Goal: Feedback & Contribution: Contribute content

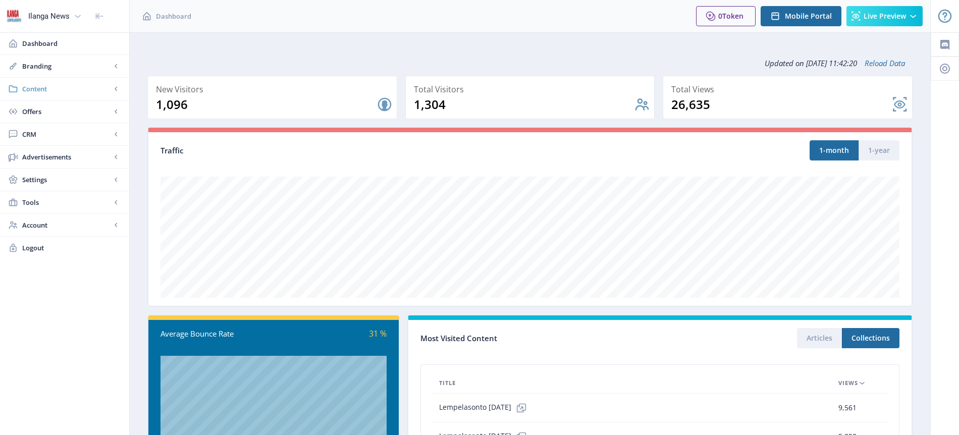
click at [46, 90] on span "Content" at bounding box center [66, 89] width 89 height 10
click at [43, 109] on span "Offers" at bounding box center [66, 112] width 89 height 10
click at [38, 88] on span "Content" at bounding box center [66, 89] width 89 height 10
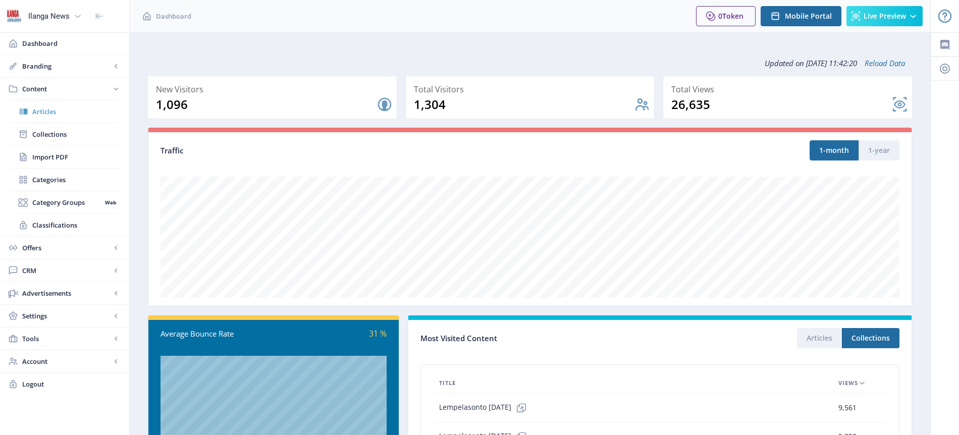
click at [47, 112] on span "Articles" at bounding box center [75, 112] width 87 height 10
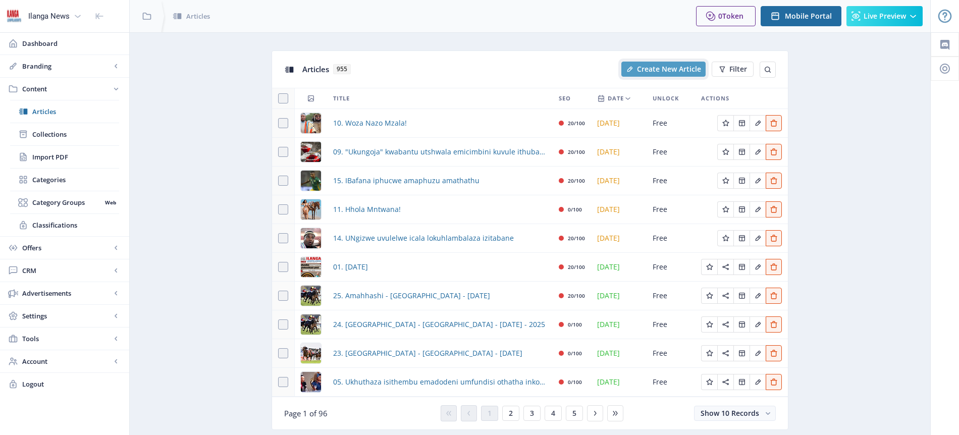
click at [670, 69] on span "Create New Article" at bounding box center [669, 69] width 64 height 8
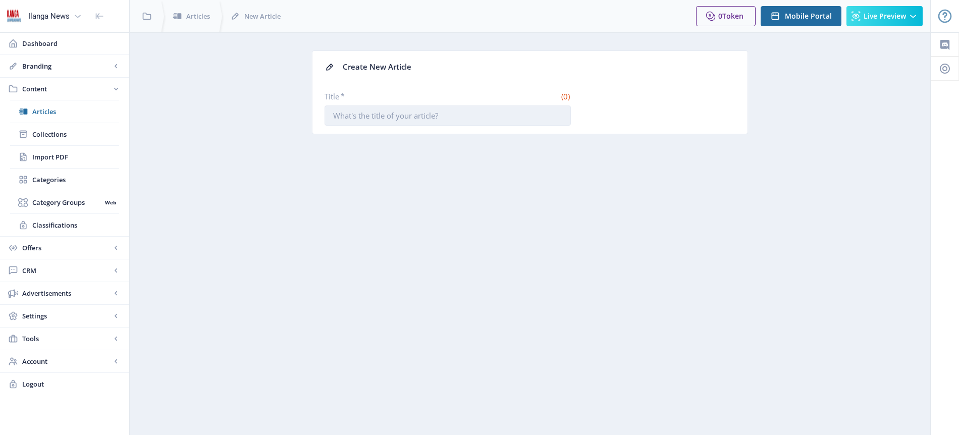
click at [434, 116] on input "Title *" at bounding box center [448, 115] width 246 height 20
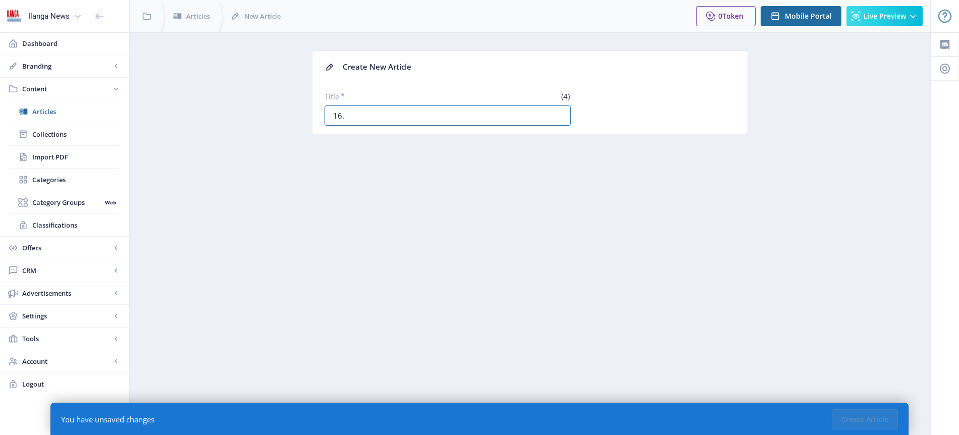
paste input "Umqeqeshi akeneme ngomusa wabadlali beChiefs"
type input "16. Umqeqeshi akeneme ngomusa wabadlali beChiefs"
click at [874, 418] on button "Create Article" at bounding box center [865, 419] width 66 height 20
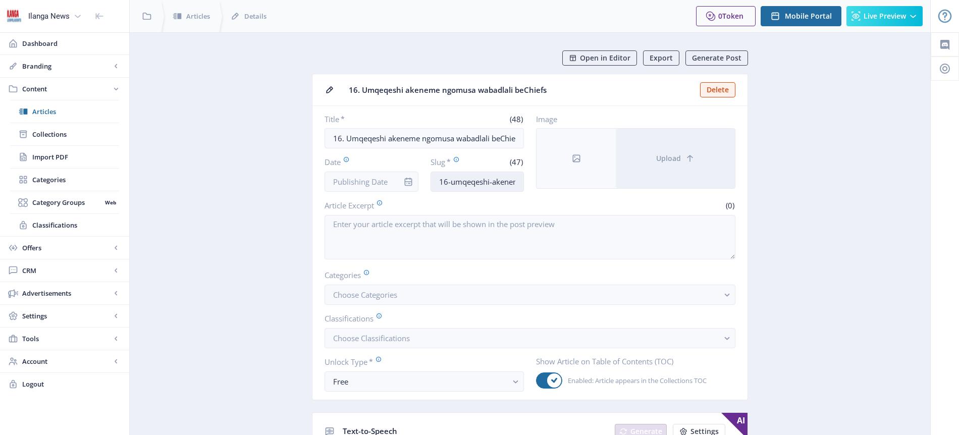
click at [468, 180] on input "16-umqeqeshi-akeneme-ngomusa-wabadlali-bechiefs" at bounding box center [478, 182] width 94 height 20
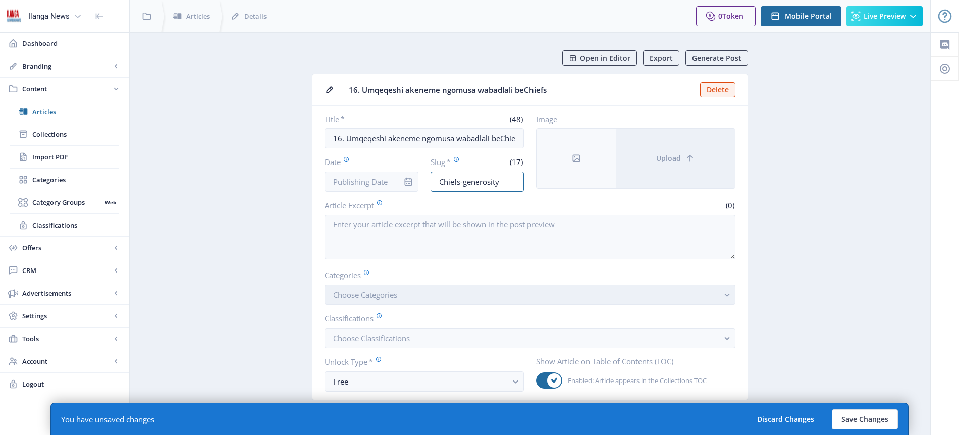
type input "Chiefs-generosity"
click at [373, 290] on span "Choose Categories" at bounding box center [365, 295] width 64 height 10
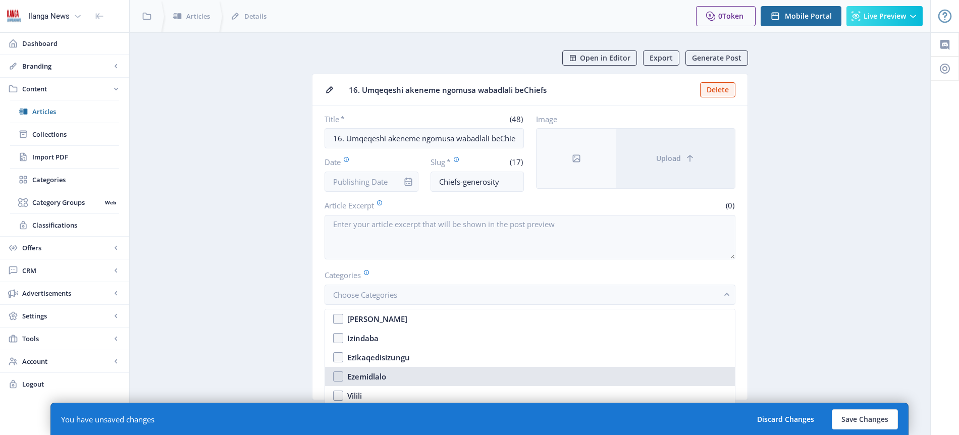
click at [380, 380] on div "Ezemidlalo" at bounding box center [366, 376] width 39 height 12
checkbox input "true"
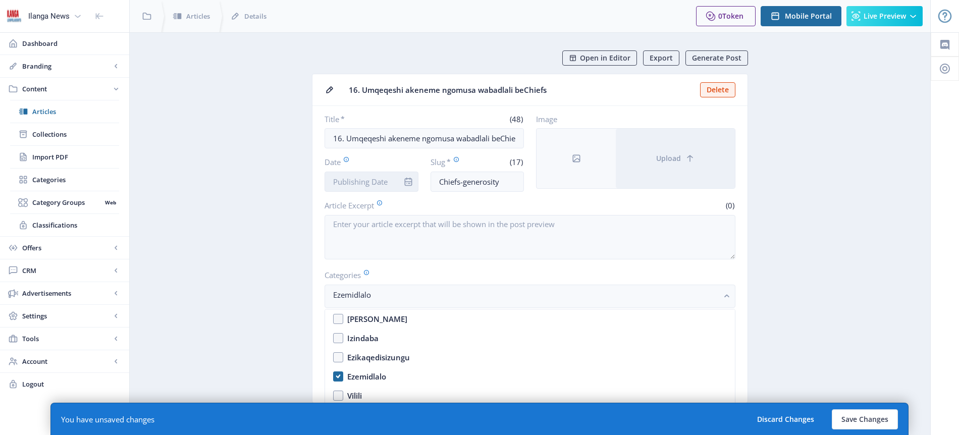
click at [390, 180] on input "Date" at bounding box center [372, 182] width 94 height 20
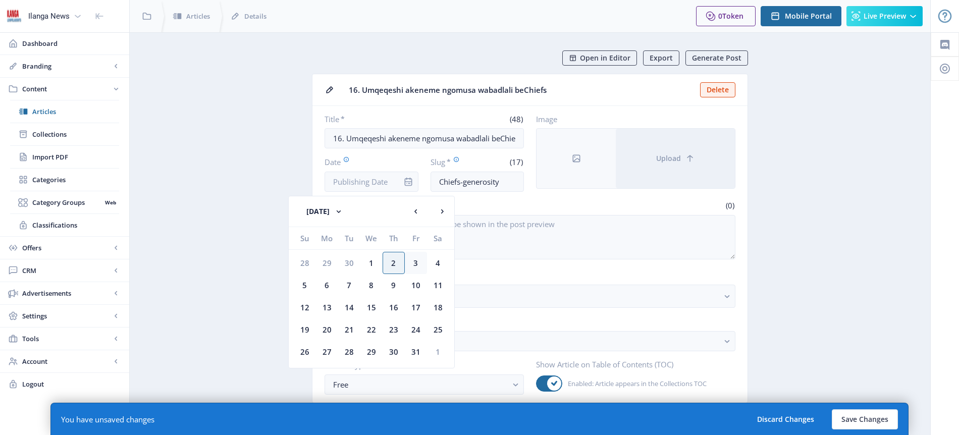
click at [418, 259] on div "3" at bounding box center [416, 263] width 22 height 22
type input "[DATE]"
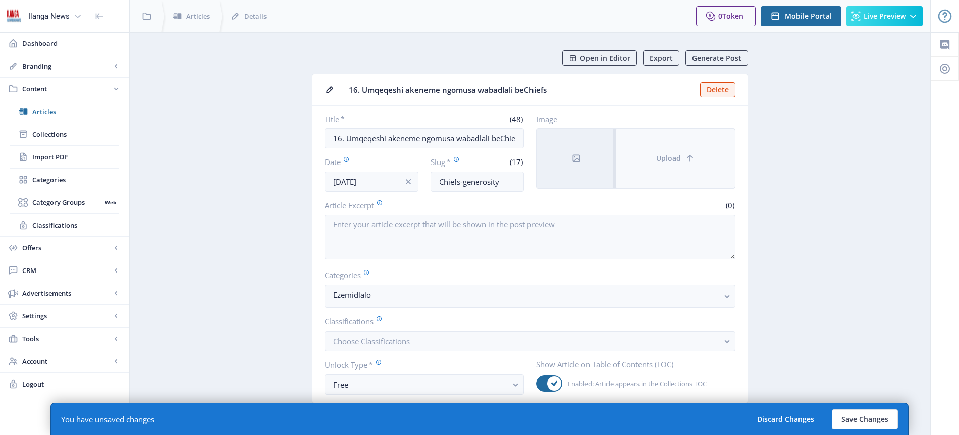
click at [662, 162] on span "Upload" at bounding box center [668, 158] width 25 height 8
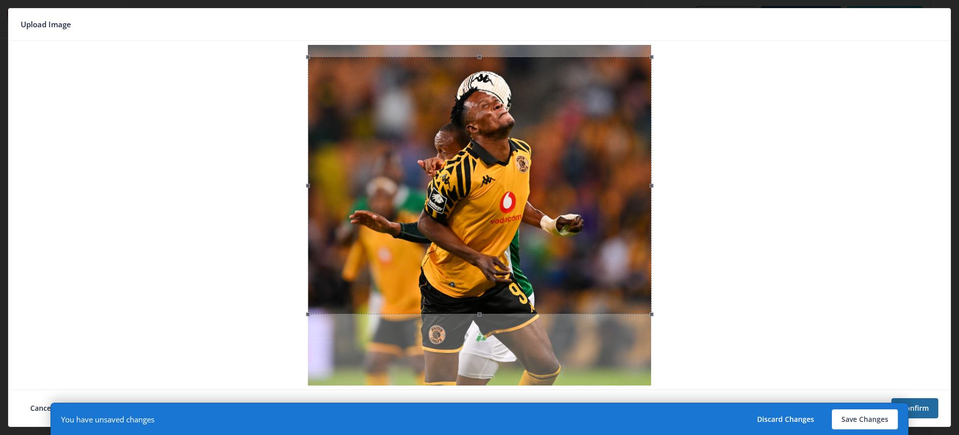
drag, startPoint x: 502, startPoint y: 183, endPoint x: 503, endPoint y: 195, distance: 11.7
click at [503, 195] on div at bounding box center [480, 186] width 344 height 258
click at [864, 418] on button "Save Changes" at bounding box center [865, 419] width 66 height 20
type input "chiefs-generosity"
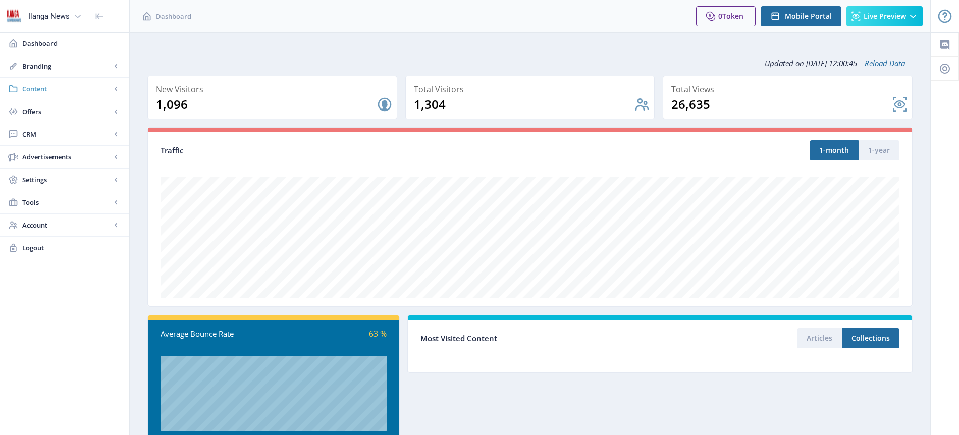
click at [42, 92] on span "Content" at bounding box center [66, 89] width 89 height 10
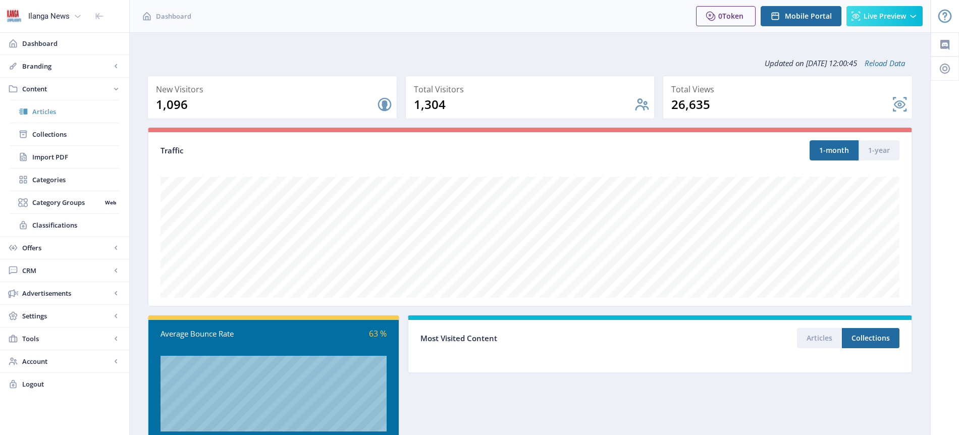
click at [52, 111] on span "Articles" at bounding box center [75, 112] width 87 height 10
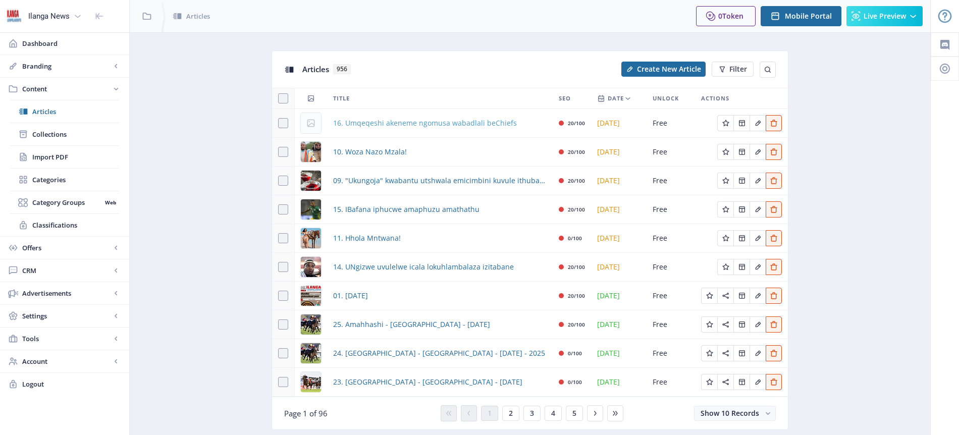
click at [477, 125] on span "16. Umqeqeshi akeneme ngomusa wabadlali beChiefs" at bounding box center [425, 123] width 184 height 12
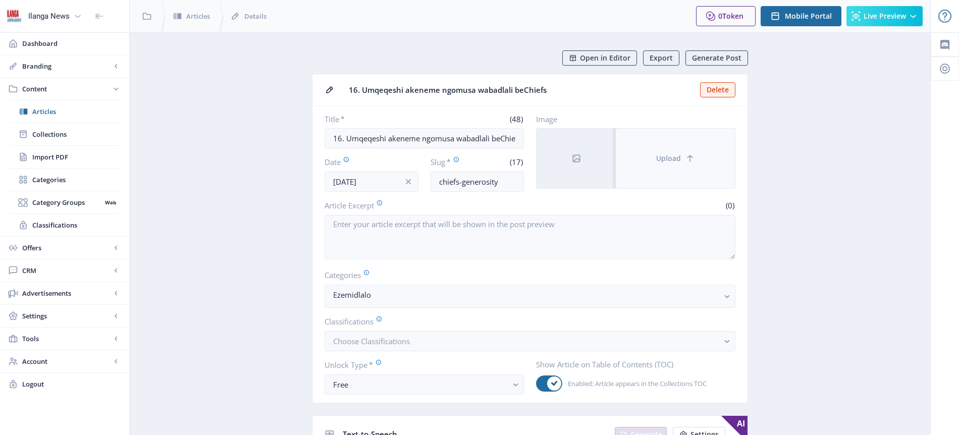
click at [671, 159] on span "Upload" at bounding box center [668, 158] width 25 height 8
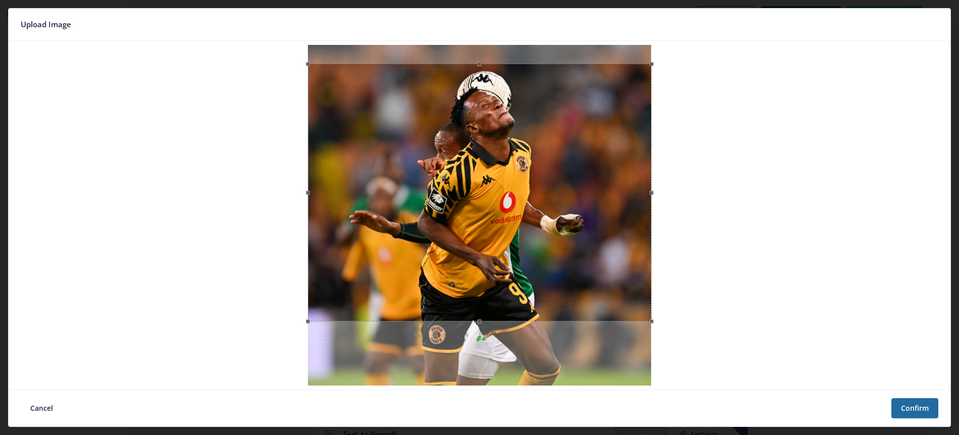
drag, startPoint x: 488, startPoint y: 170, endPoint x: 487, endPoint y: 188, distance: 18.7
click at [487, 188] on div at bounding box center [480, 193] width 344 height 258
click at [923, 408] on button "Confirm" at bounding box center [914, 408] width 47 height 20
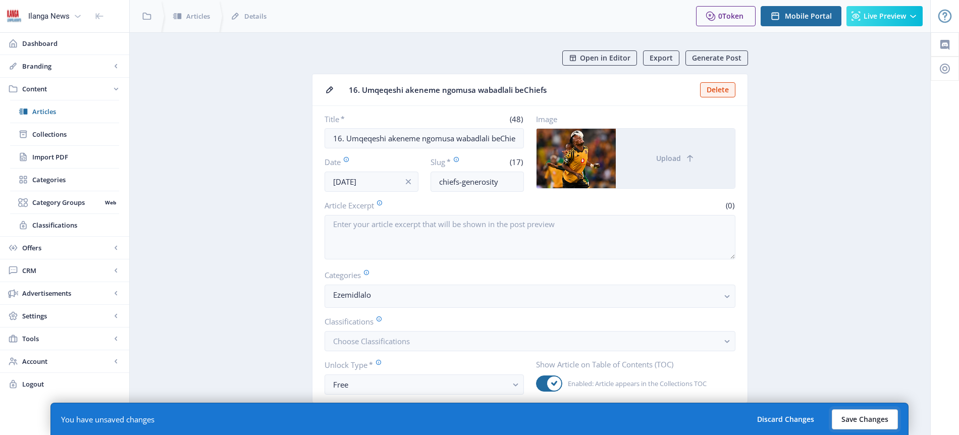
click at [872, 419] on button "Save Changes" at bounding box center [865, 419] width 66 height 20
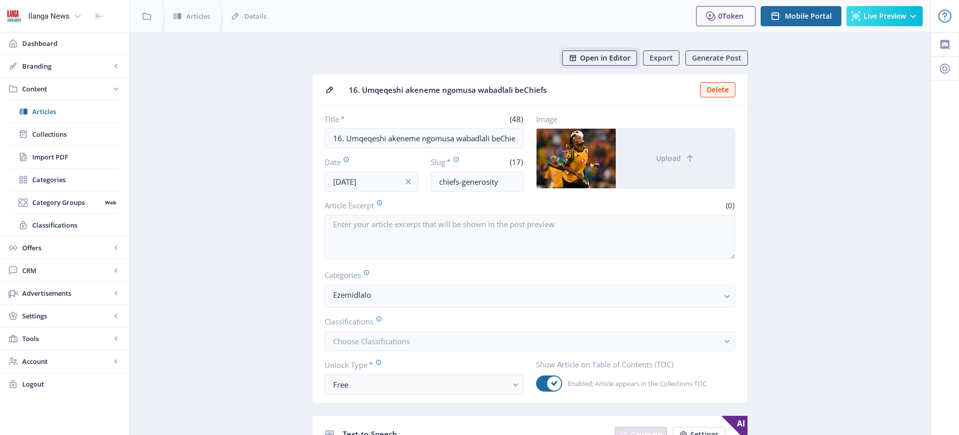
click at [610, 62] on span "Open in Editor" at bounding box center [605, 58] width 50 height 8
click at [62, 114] on span "Articles" at bounding box center [75, 112] width 87 height 10
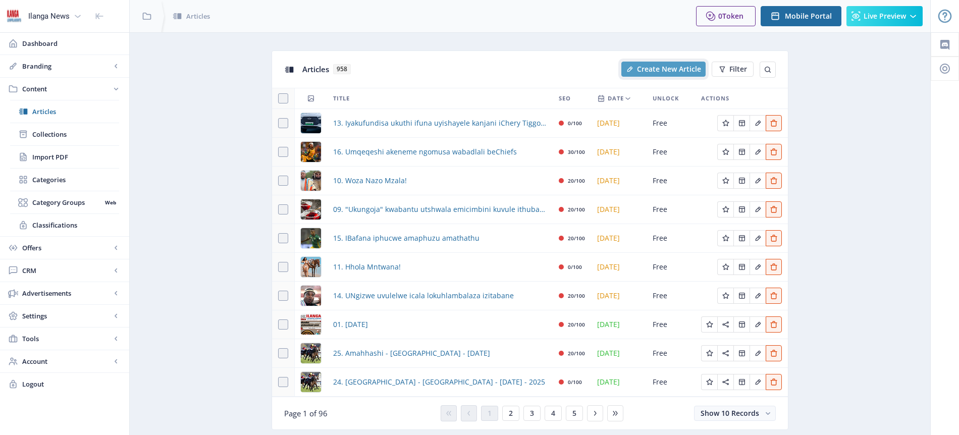
click at [677, 72] on span "Create New Article" at bounding box center [669, 69] width 64 height 8
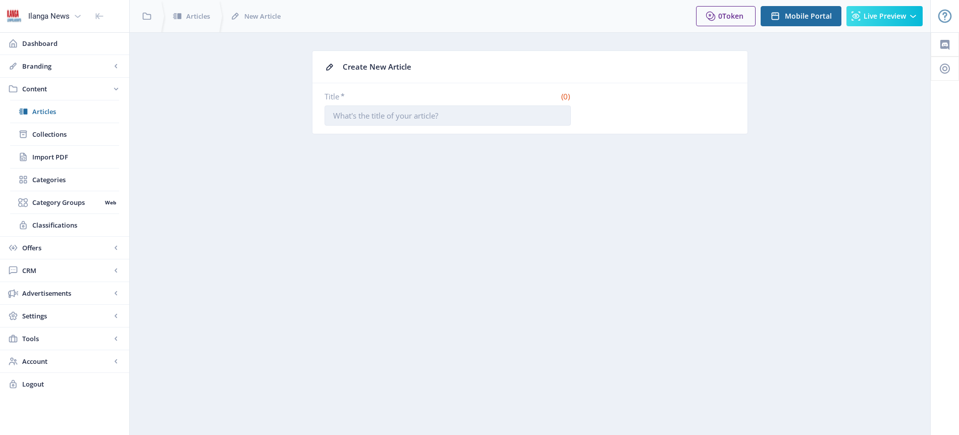
click at [398, 117] on input "Title *" at bounding box center [448, 115] width 246 height 20
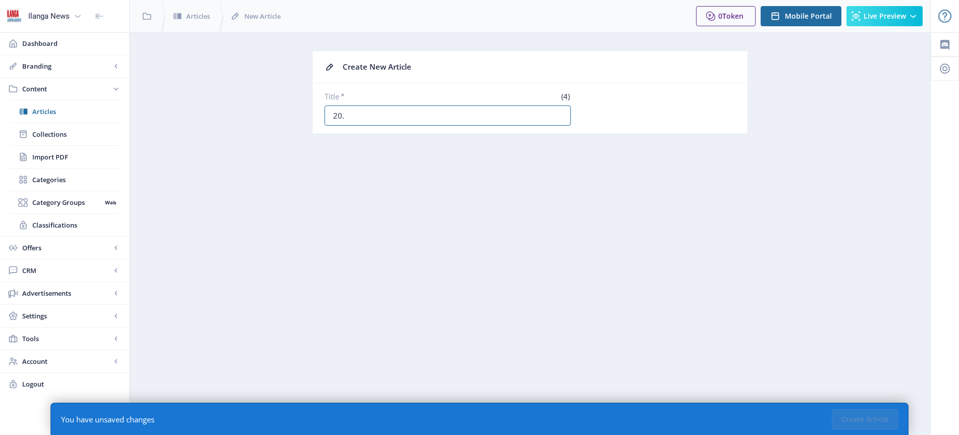
paste input "Bankankanya eyokubuyisa owafaka ehlathini [GEOGRAPHIC_DATA]"
type input "20. Bankankanya eyokubuyisa owafaka ehlathini [GEOGRAPHIC_DATA]"
click at [874, 417] on button "Create Article" at bounding box center [865, 419] width 66 height 20
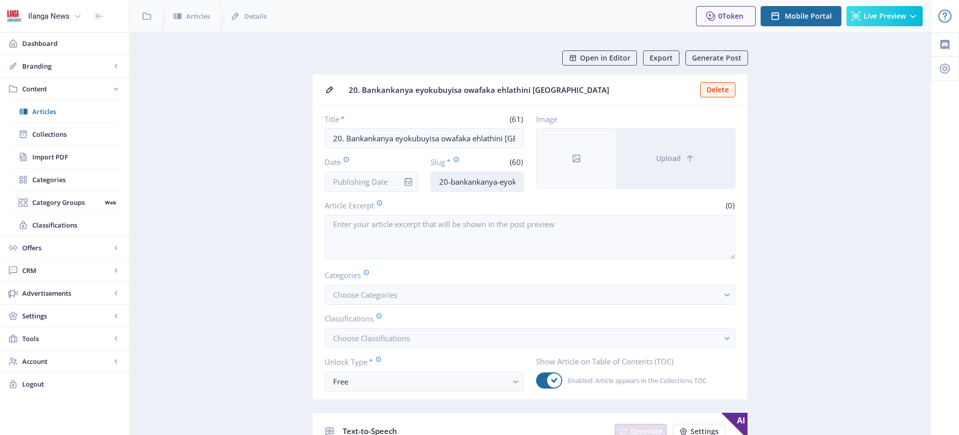
click at [495, 179] on input "20-bankankanya-eyokubuyisa-[GEOGRAPHIC_DATA]-[GEOGRAPHIC_DATA]-[GEOGRAPHIC_DATA…" at bounding box center [478, 182] width 94 height 20
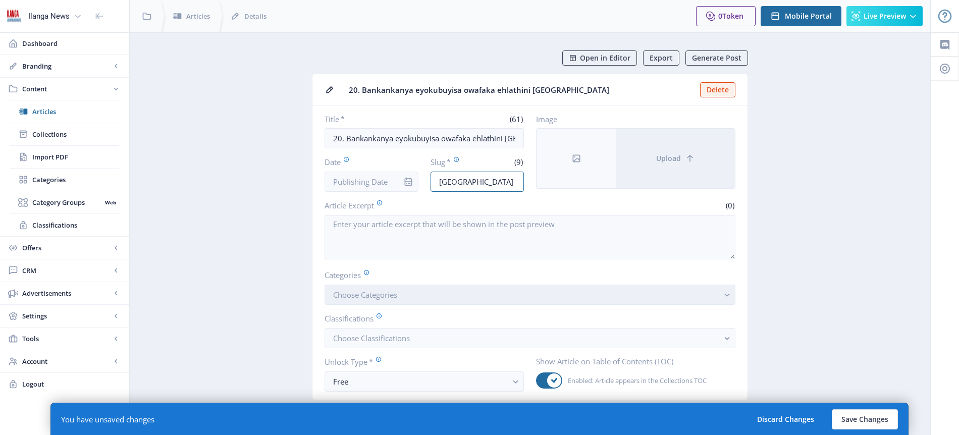
type input "[GEOGRAPHIC_DATA]"
click at [371, 291] on span "Choose Categories" at bounding box center [365, 295] width 64 height 10
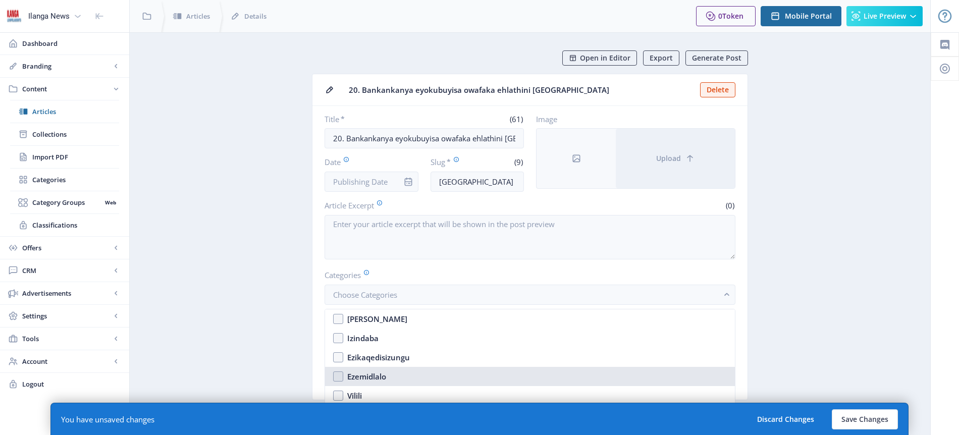
click at [378, 372] on div "Ezemidlalo" at bounding box center [366, 376] width 39 height 12
checkbox input "true"
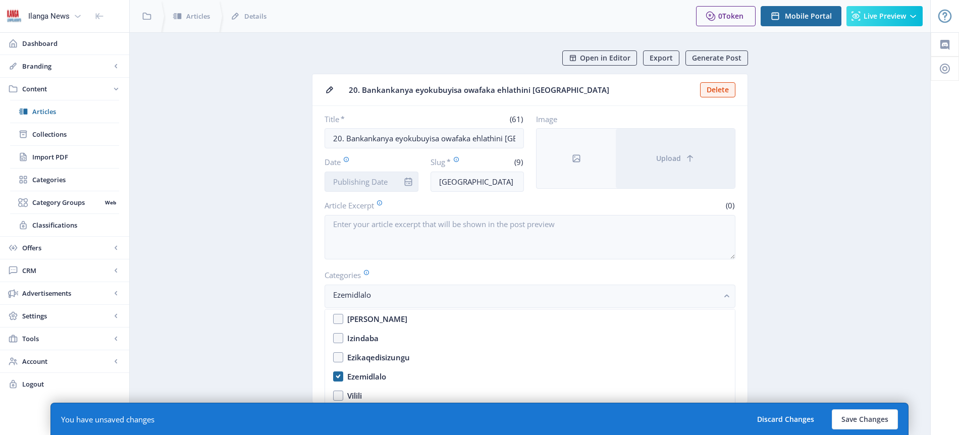
click at [364, 184] on input "Date" at bounding box center [372, 182] width 94 height 20
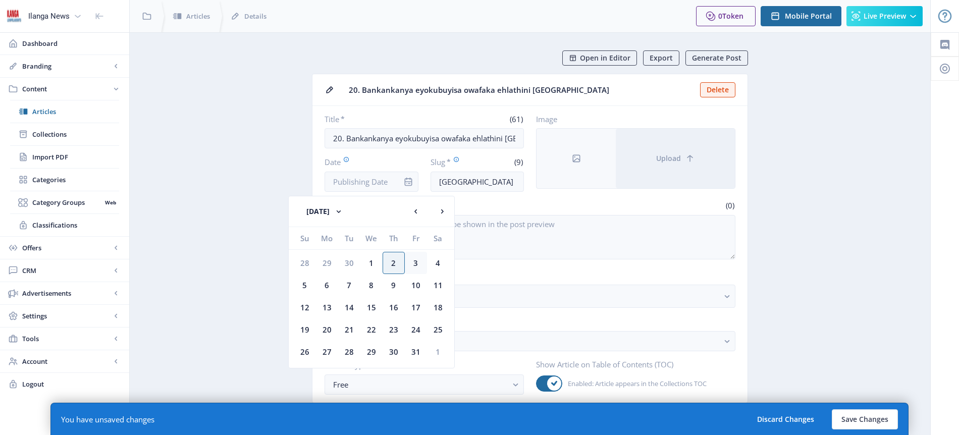
click at [417, 266] on div "3" at bounding box center [416, 263] width 22 height 22
type input "[DATE]"
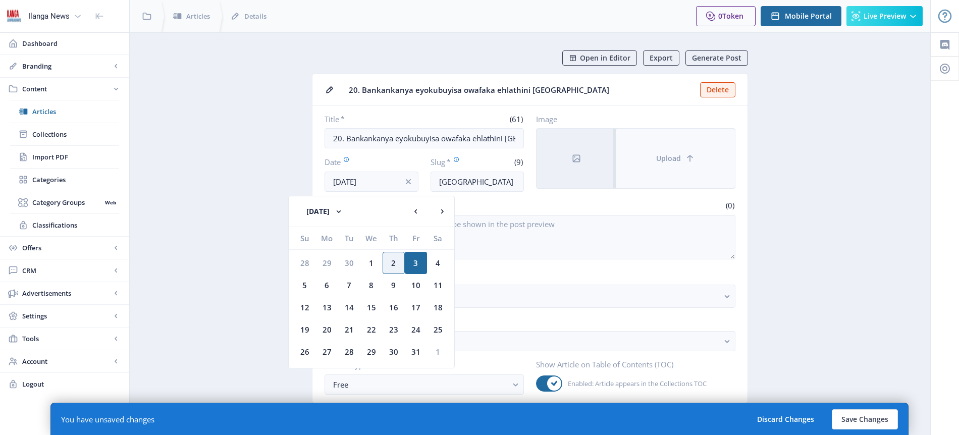
click at [676, 156] on span "Upload" at bounding box center [668, 158] width 25 height 8
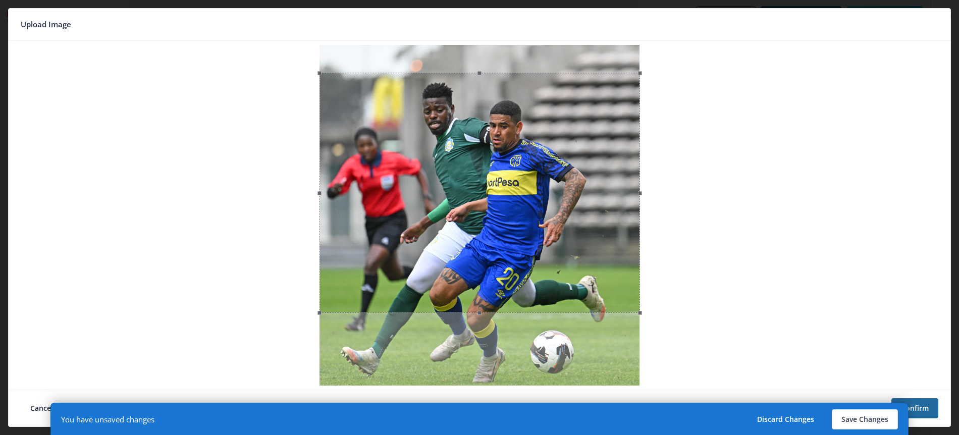
drag, startPoint x: 534, startPoint y: 175, endPoint x: 530, endPoint y: 202, distance: 28.1
click at [530, 202] on div at bounding box center [480, 193] width 321 height 240
click at [884, 420] on button "Save Changes" at bounding box center [865, 419] width 66 height 20
click at [881, 419] on button "Save Changes" at bounding box center [865, 419] width 66 height 20
type input "[GEOGRAPHIC_DATA]"
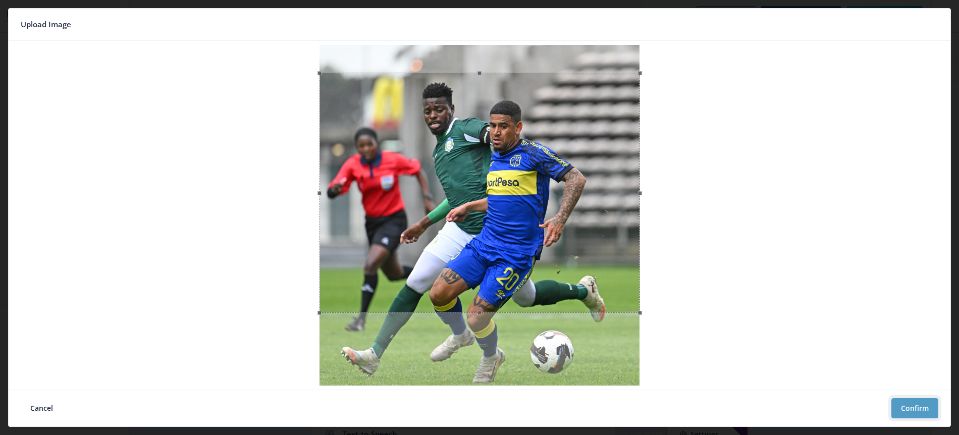
click at [918, 405] on button "Confirm" at bounding box center [914, 408] width 47 height 20
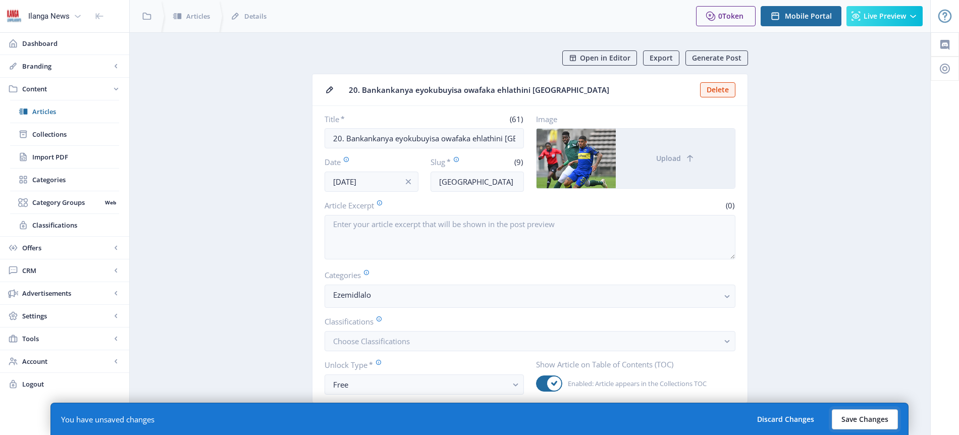
click at [862, 420] on button "Save Changes" at bounding box center [865, 419] width 66 height 20
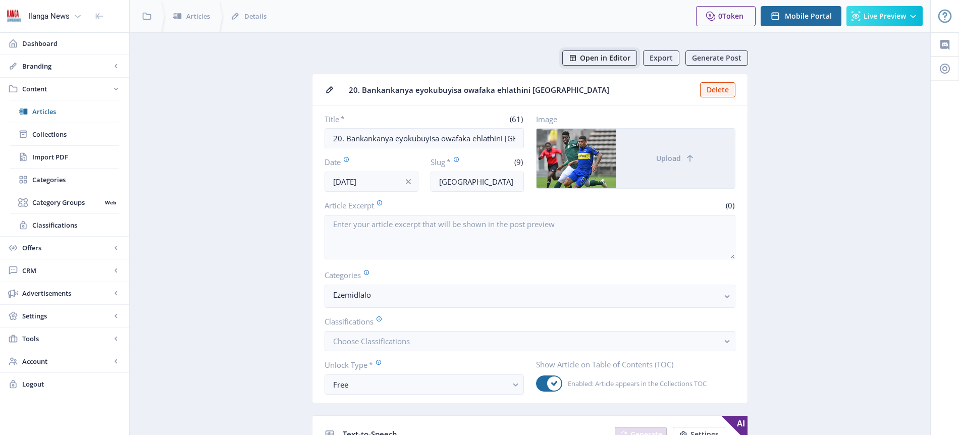
click at [597, 59] on span "Open in Editor" at bounding box center [605, 58] width 50 height 8
click at [39, 109] on span "Articles" at bounding box center [75, 112] width 87 height 10
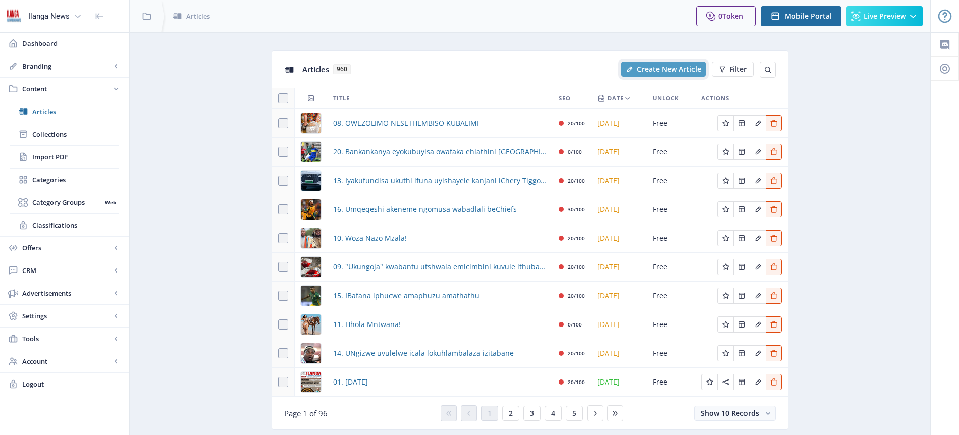
click at [670, 69] on span "Create New Article" at bounding box center [669, 69] width 64 height 8
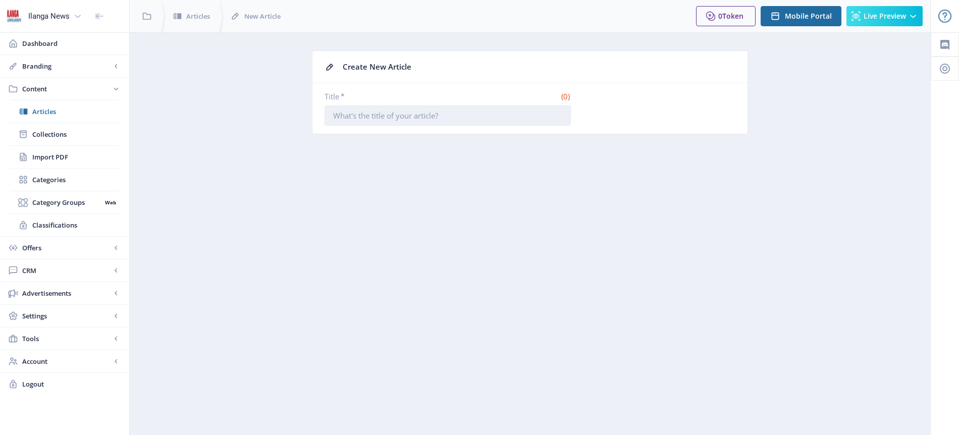
click at [396, 112] on input "Title *" at bounding box center [448, 115] width 246 height 20
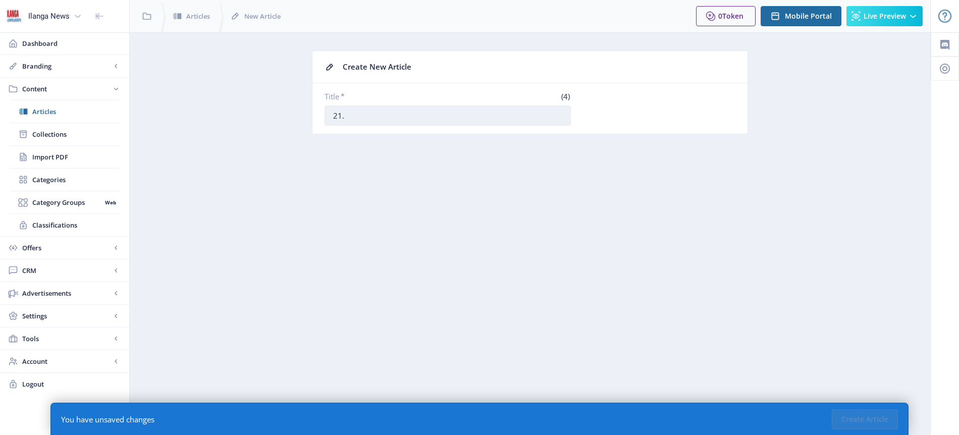
paste input "Kudideke nabaqeqeshi bamaBhokobhoko ngoMngomezulu"
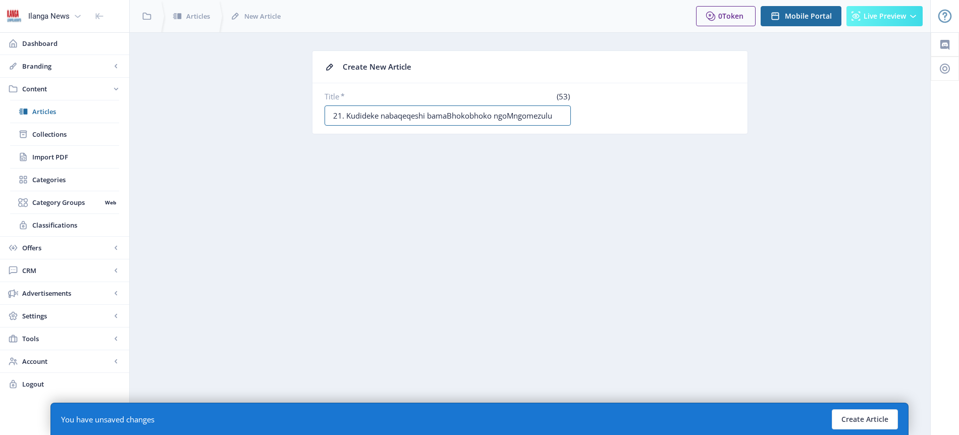
type input "21. Kudideke nabaqeqeshi bamaBhokobhoko ngoMngomezulu"
click at [866, 415] on button "Create Article" at bounding box center [865, 419] width 66 height 20
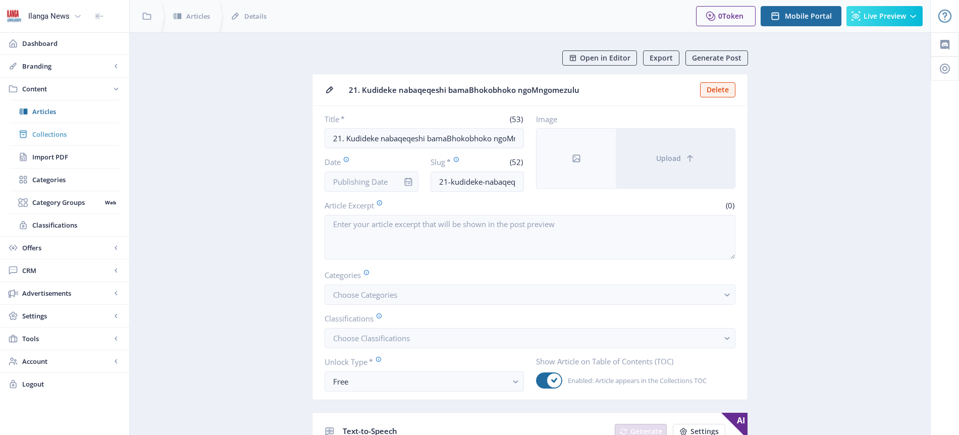
click at [63, 129] on span "Collections" at bounding box center [75, 134] width 87 height 10
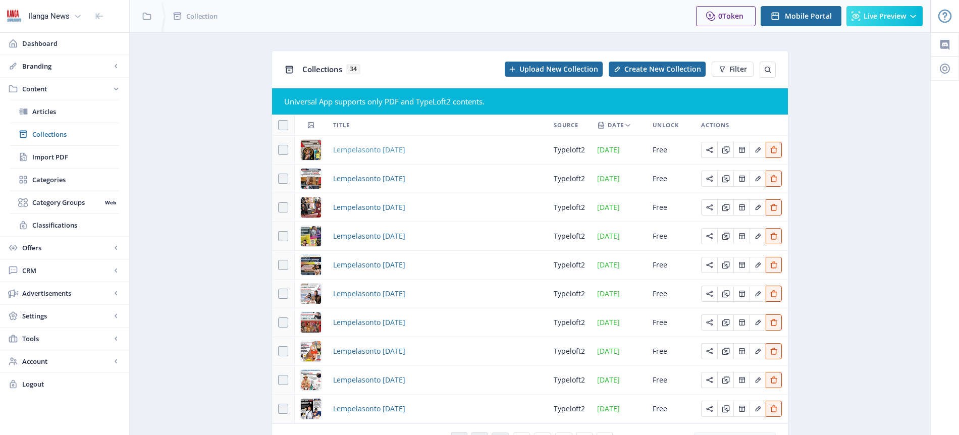
click at [405, 153] on span "Lempelasonto [DATE]" at bounding box center [369, 150] width 72 height 12
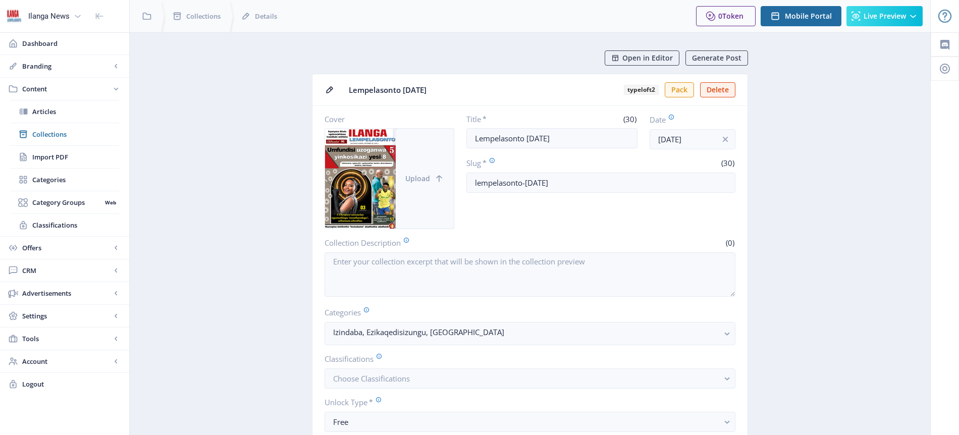
click at [409, 177] on span "Upload" at bounding box center [417, 179] width 25 height 8
click at [652, 59] on span "Open in Editor" at bounding box center [647, 58] width 50 height 8
click at [62, 133] on span "Collections" at bounding box center [75, 134] width 87 height 10
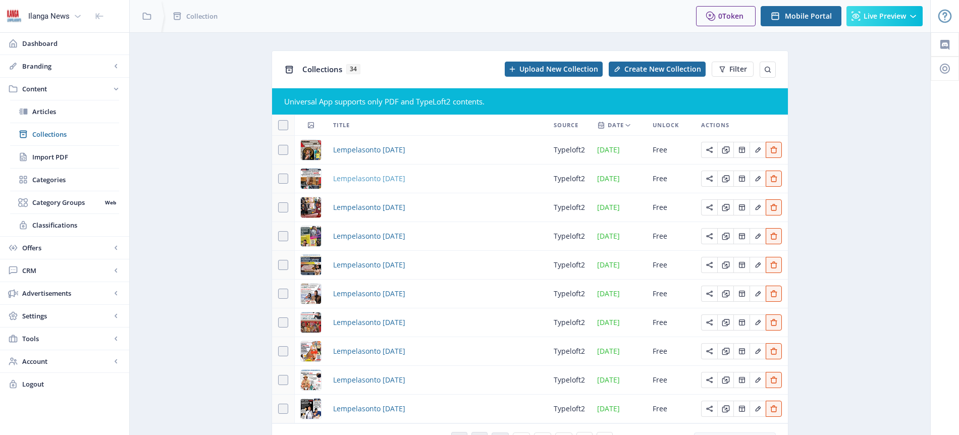
click at [387, 181] on span "Lempelasonto [DATE]" at bounding box center [369, 179] width 72 height 12
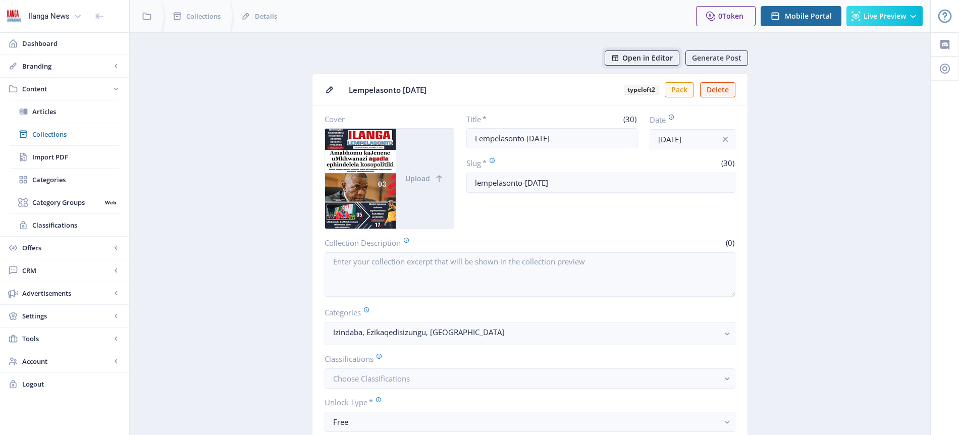
click at [658, 57] on span "Open in Editor" at bounding box center [647, 58] width 50 height 8
click at [59, 108] on span "Articles" at bounding box center [75, 112] width 87 height 10
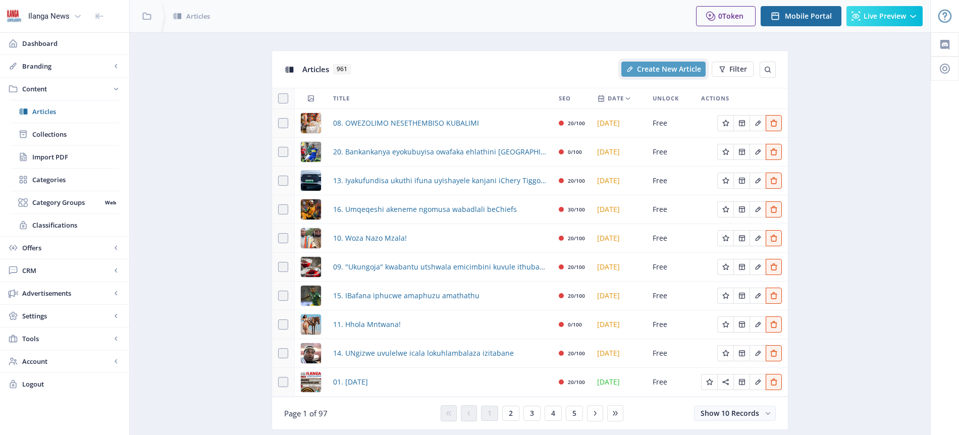
click at [686, 66] on span "Create New Article" at bounding box center [669, 69] width 64 height 8
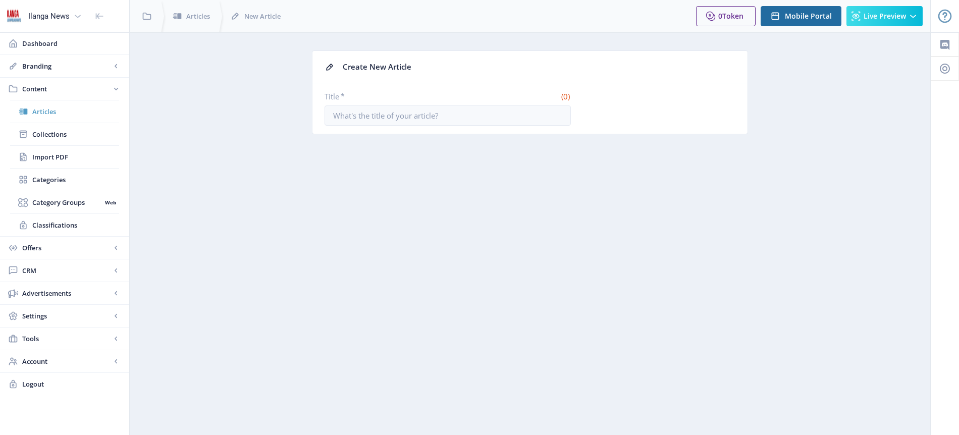
click at [53, 113] on span "Articles" at bounding box center [75, 112] width 87 height 10
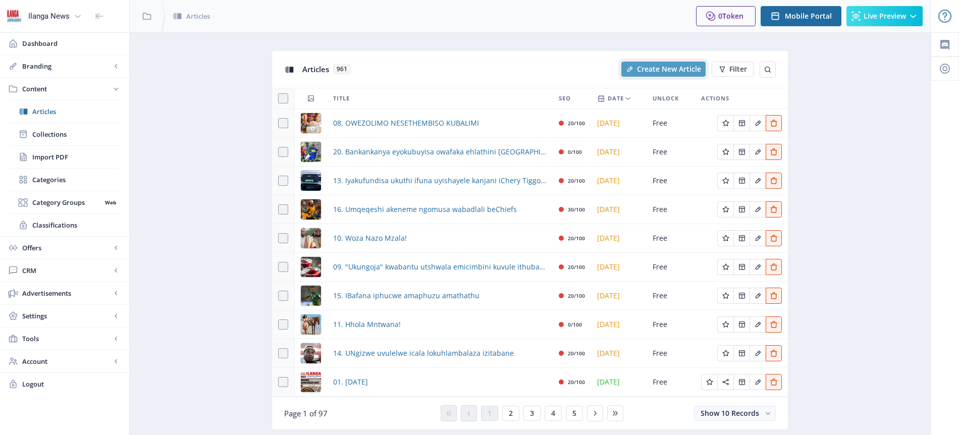
click at [660, 73] on span "Create New Article" at bounding box center [669, 69] width 64 height 8
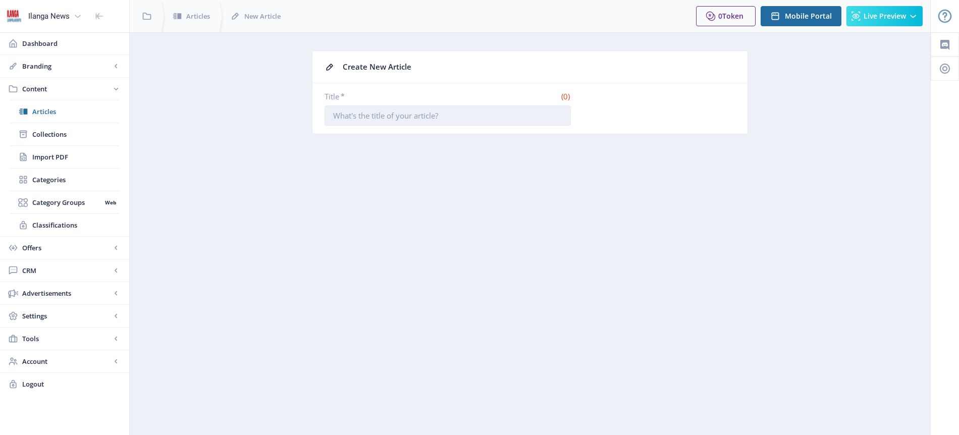
click at [427, 117] on input "Title *" at bounding box center [448, 115] width 246 height 20
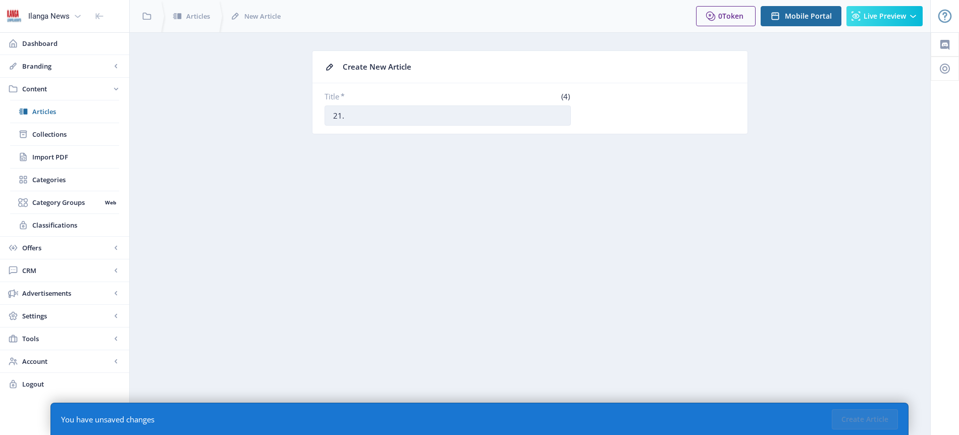
paste input "Kudideke nabaqeqeshi bamaBhokobhoko ngoMngomezulu"
type input "21. Kudideke nabaqeqeshi bamaBhokobhoko ngoMngomezulu"
click at [866, 413] on button "Create Article" at bounding box center [865, 419] width 66 height 20
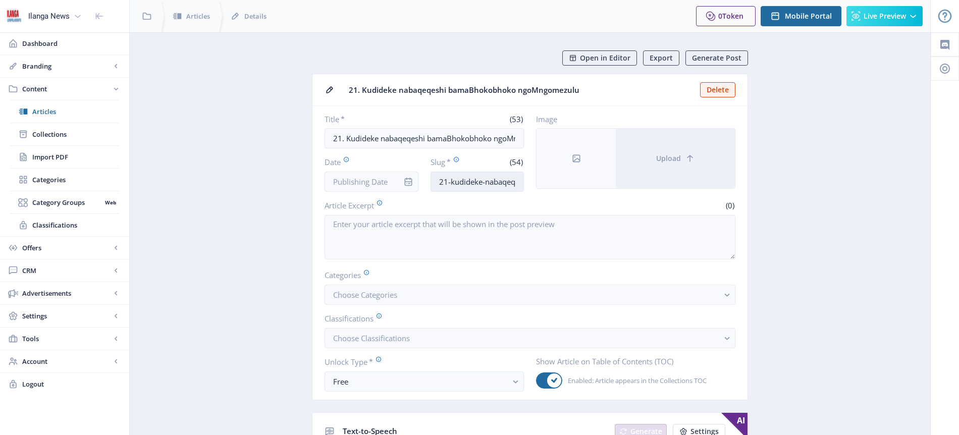
click at [482, 181] on input "21-kudideke-nabaqeqeshi-bamabhokobhoko-ngomngomezulu-1" at bounding box center [478, 182] width 94 height 20
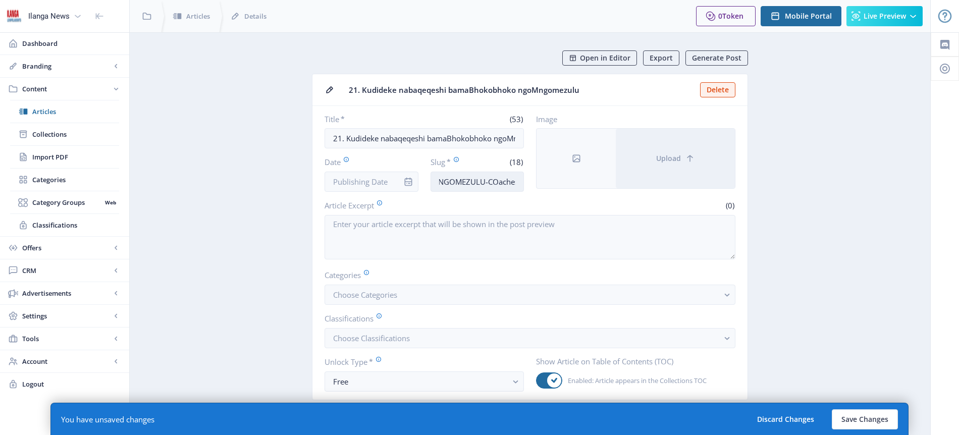
scroll to position [0, 11]
type input "MNGOMEZULU-COaches"
click at [400, 296] on button "Choose Categories" at bounding box center [530, 295] width 411 height 20
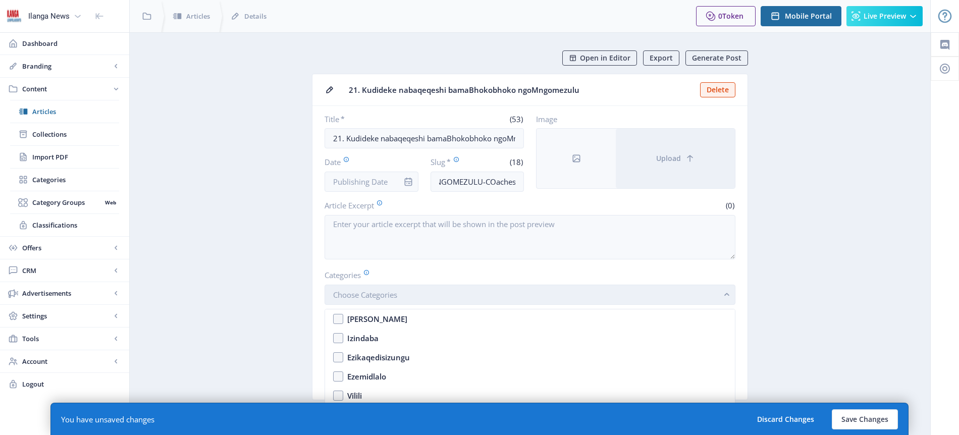
scroll to position [0, 0]
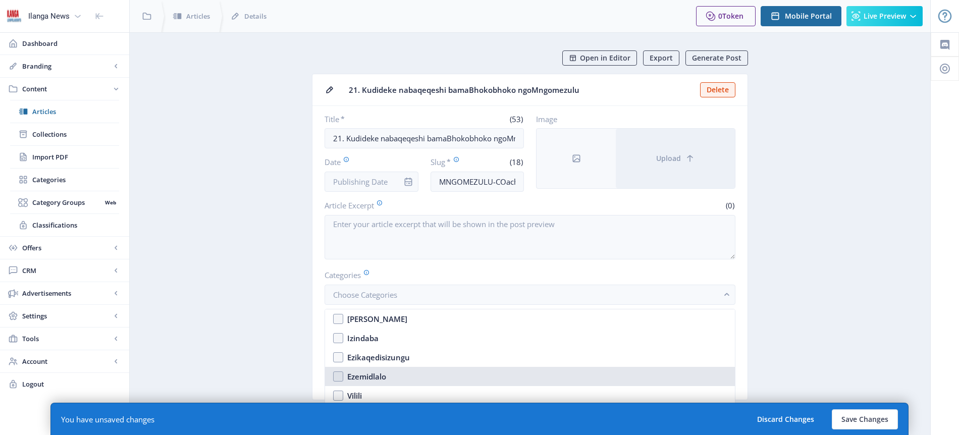
click at [369, 374] on div "Ezemidlalo" at bounding box center [366, 376] width 39 height 12
checkbox input "true"
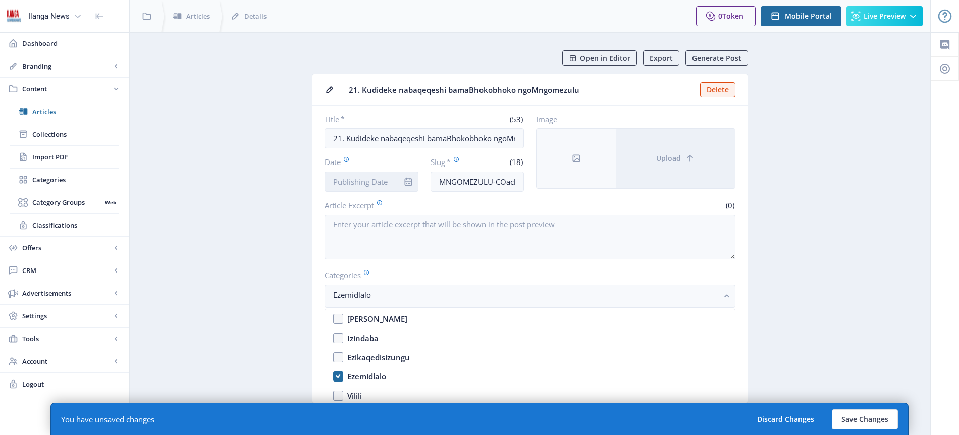
click at [353, 181] on input "Date" at bounding box center [372, 182] width 94 height 20
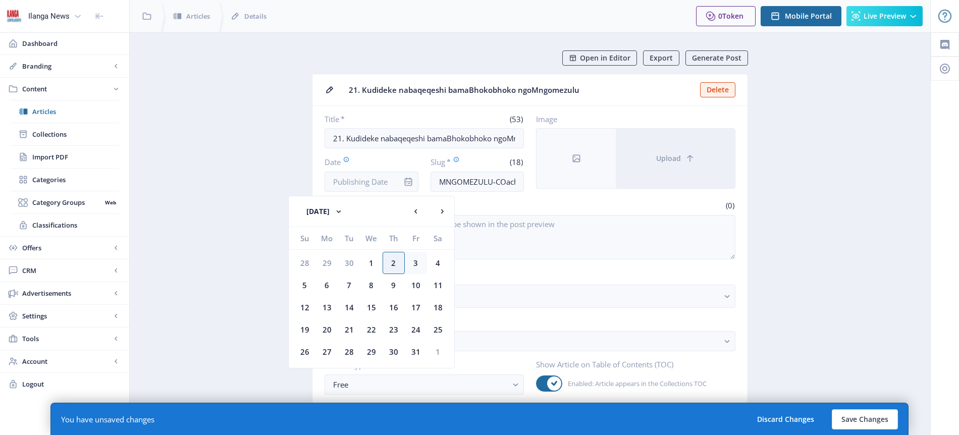
click at [417, 265] on div "3" at bounding box center [416, 263] width 22 height 22
type input "[DATE]"
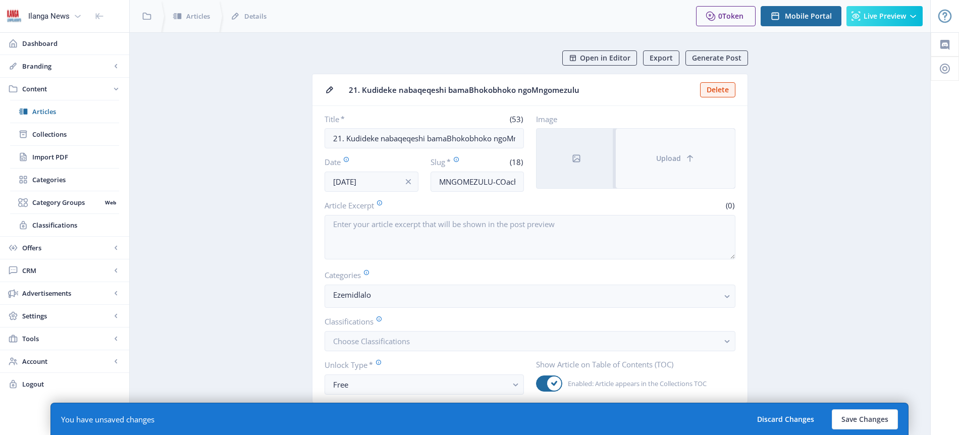
click at [675, 157] on span "Upload" at bounding box center [668, 158] width 25 height 8
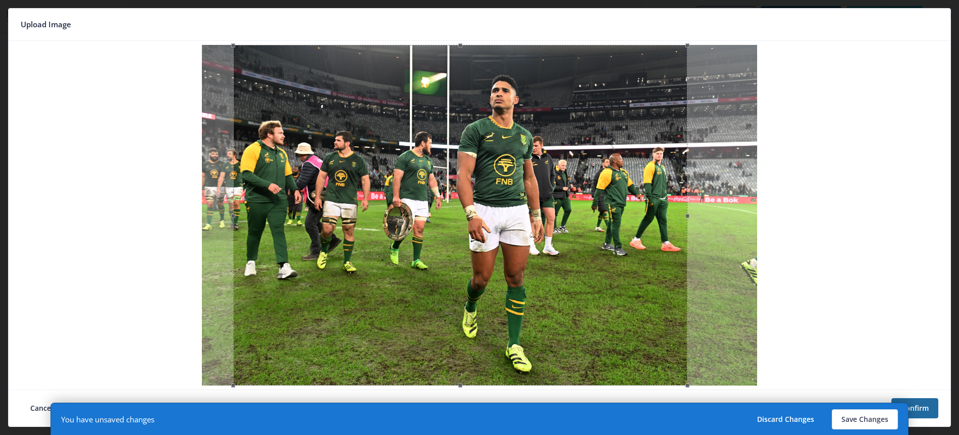
drag, startPoint x: 574, startPoint y: 201, endPoint x: 555, endPoint y: 199, distance: 19.2
click at [555, 199] on div at bounding box center [460, 215] width 454 height 341
click at [864, 420] on button "Save Changes" at bounding box center [865, 419] width 66 height 20
click at [868, 418] on button "Save Changes" at bounding box center [865, 419] width 66 height 20
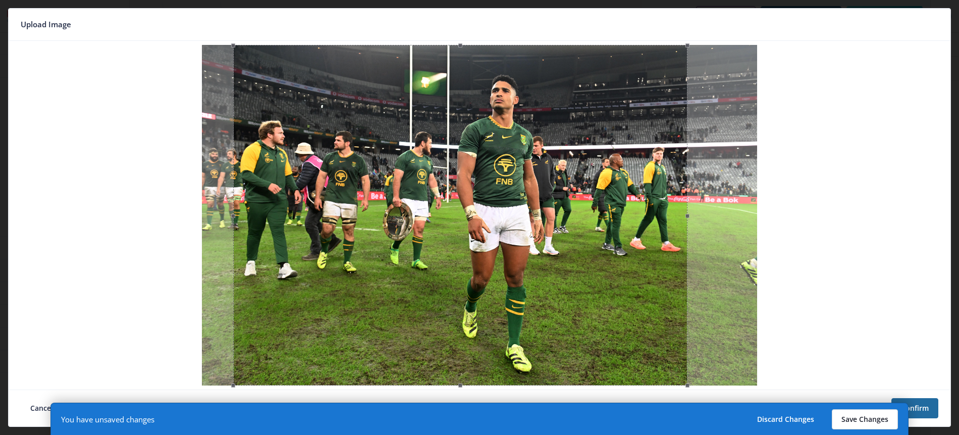
type input "mngomezulu-coaches"
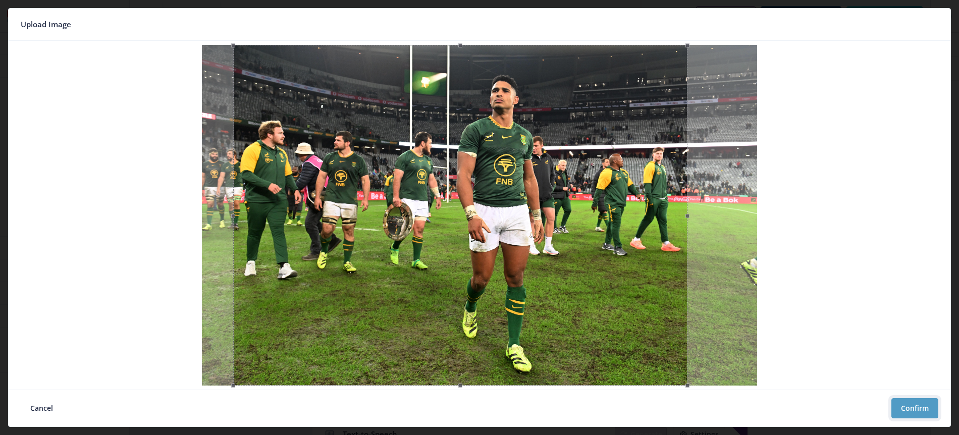
click at [915, 405] on button "Confirm" at bounding box center [914, 408] width 47 height 20
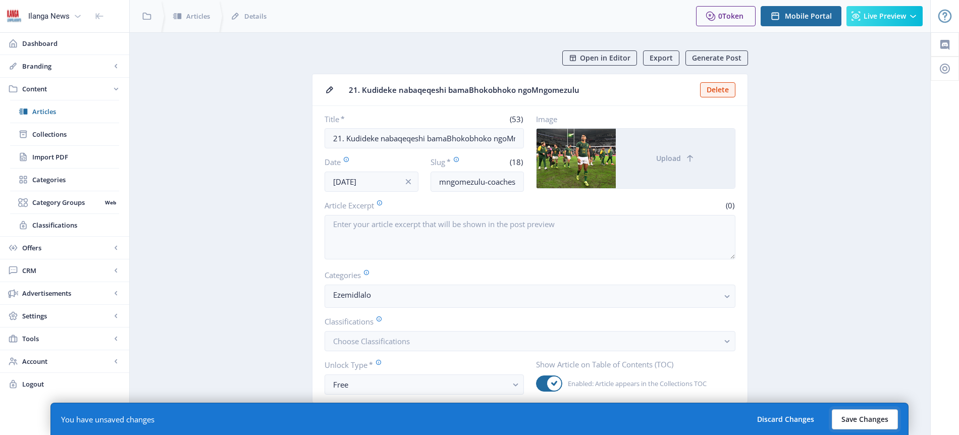
click at [865, 417] on button "Save Changes" at bounding box center [865, 419] width 66 height 20
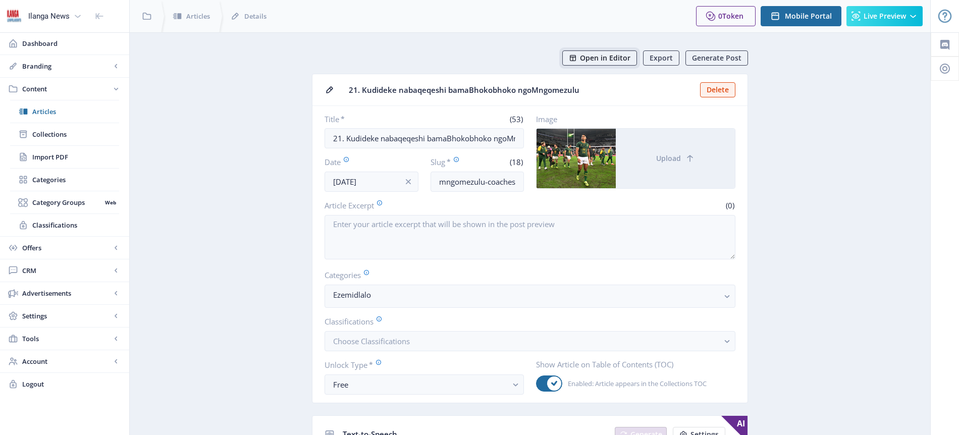
click at [624, 59] on span "Open in Editor" at bounding box center [605, 58] width 50 height 8
click at [51, 108] on span "Articles" at bounding box center [75, 112] width 87 height 10
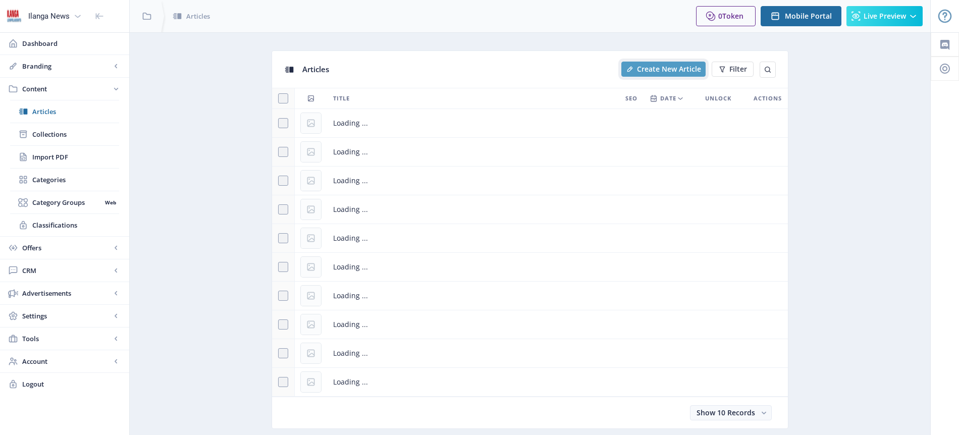
click at [680, 72] on span "Create New Article" at bounding box center [669, 69] width 64 height 8
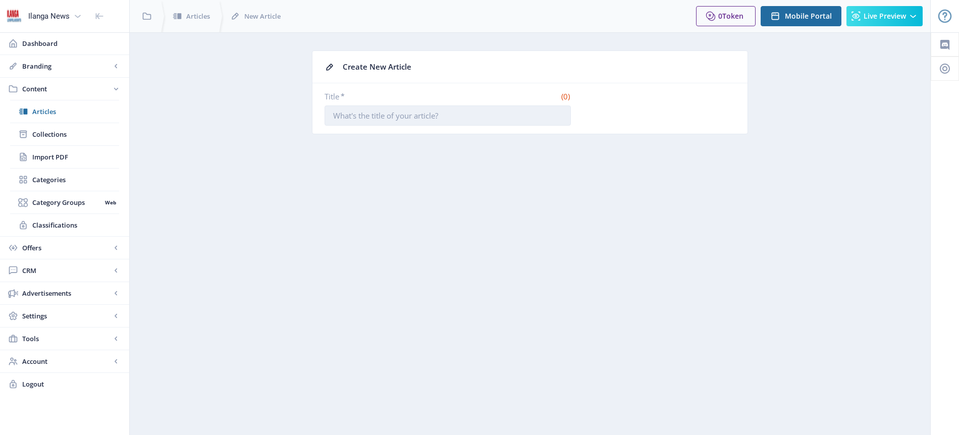
click at [386, 118] on input "Title *" at bounding box center [448, 115] width 246 height 20
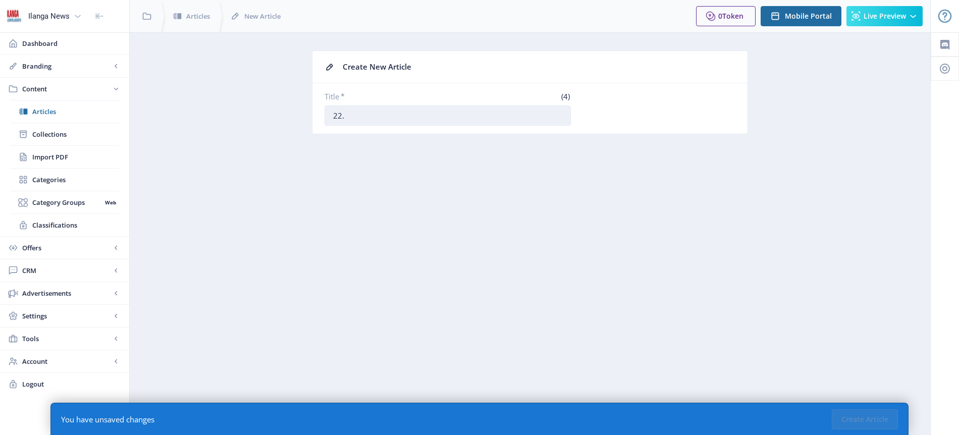
paste input "Uzimisele ngokwenza imizuzu ewu-14 kwiBoxer Super Run 5km"
type input "22. Uzimisele ngokwenza imizuzu ewu-14 kwiBoxer Super Run 5km"
click at [872, 423] on button "Create Article" at bounding box center [865, 419] width 66 height 20
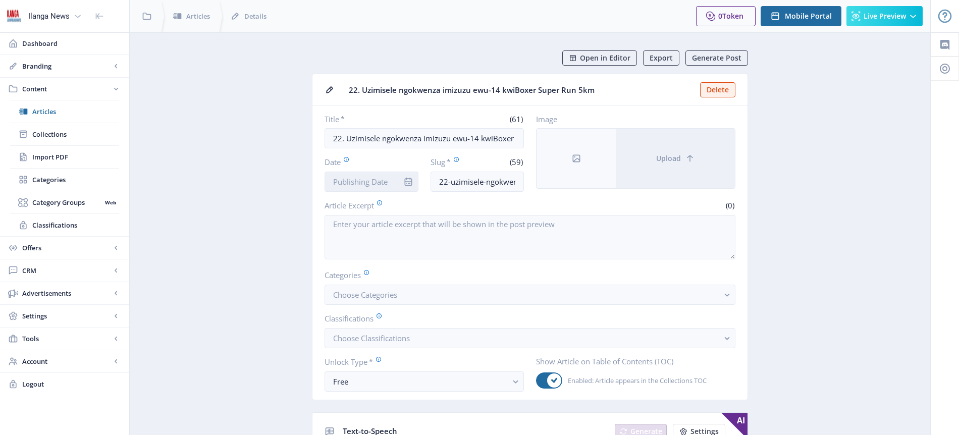
click at [386, 177] on input "Date" at bounding box center [372, 182] width 94 height 20
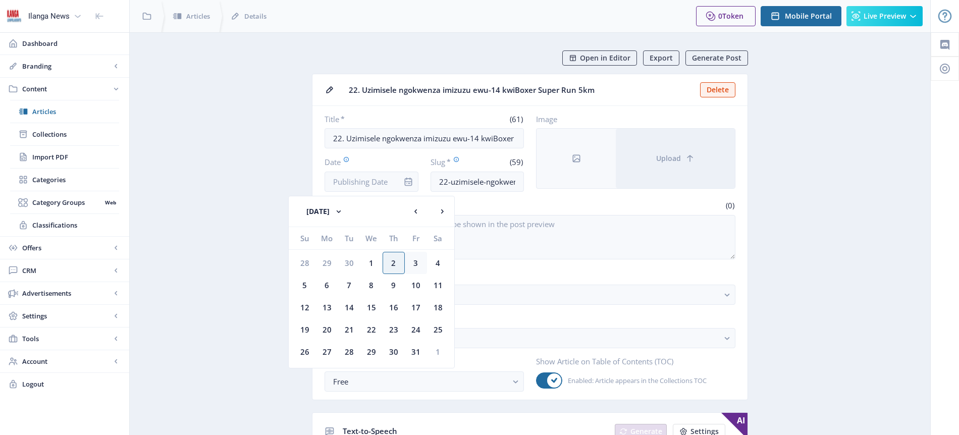
click at [420, 264] on div "3" at bounding box center [416, 263] width 22 height 22
type input "[DATE]"
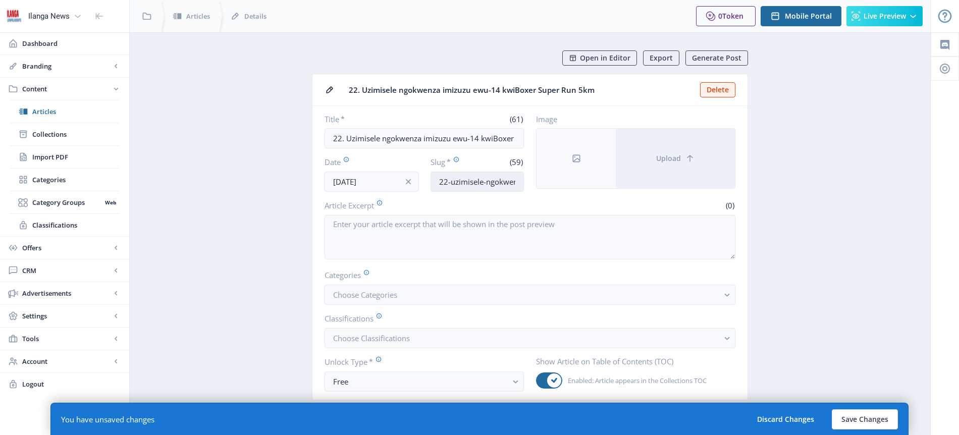
click at [482, 185] on input "22-uzimisele-ngokwenza-imizuzu-ewu14-kwiboxer-super-run-5km" at bounding box center [478, 182] width 94 height 20
type input "GEllant-Mailula"
click at [377, 295] on span "Choose Categories" at bounding box center [365, 295] width 64 height 10
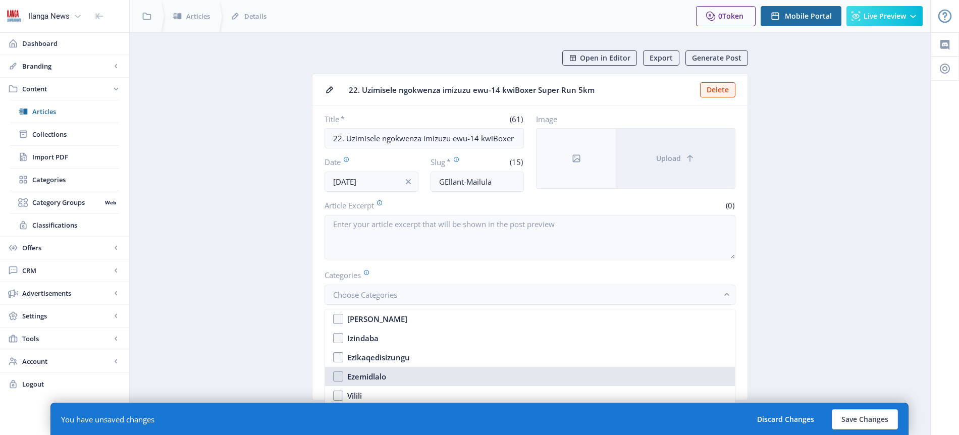
click at [377, 376] on div "Ezemidlalo" at bounding box center [366, 376] width 39 height 12
checkbox input "true"
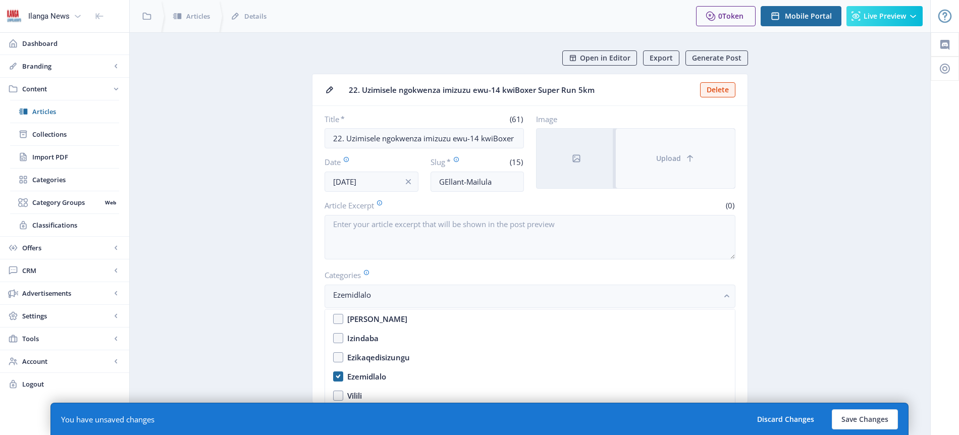
click at [678, 157] on span "Upload" at bounding box center [668, 158] width 25 height 8
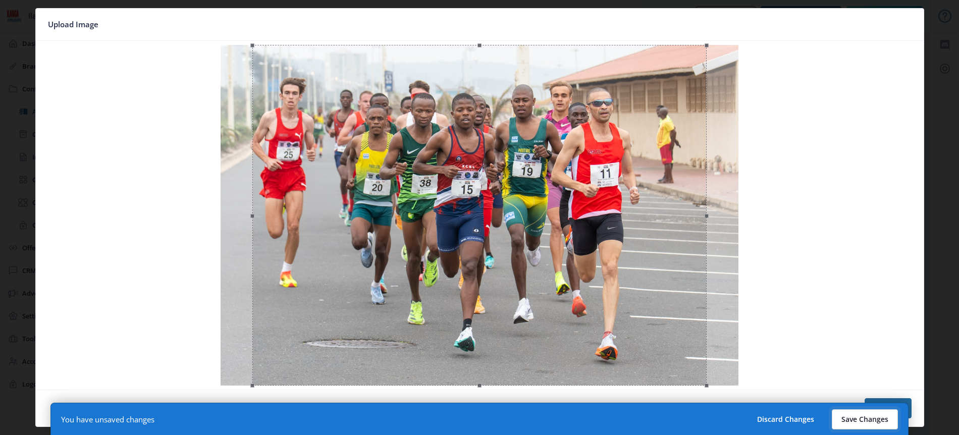
click at [857, 421] on button "Save Changes" at bounding box center [865, 419] width 66 height 20
type input "gellant-mailula"
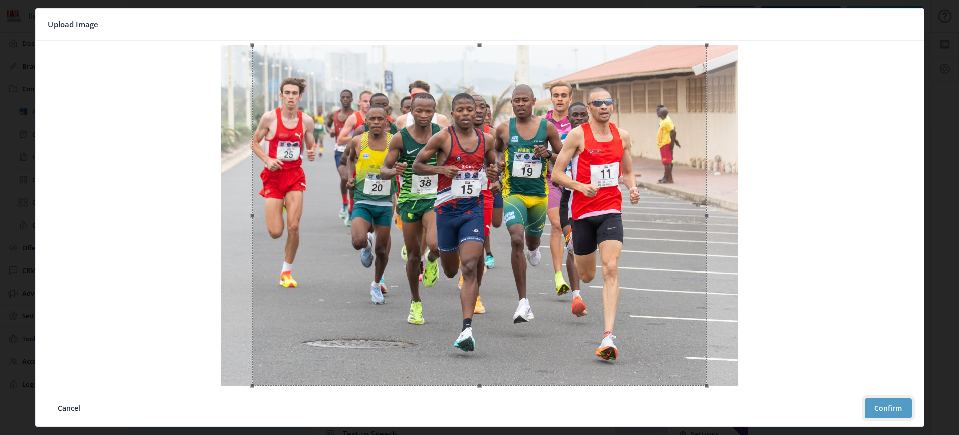
click at [885, 403] on button "Confirm" at bounding box center [888, 408] width 47 height 20
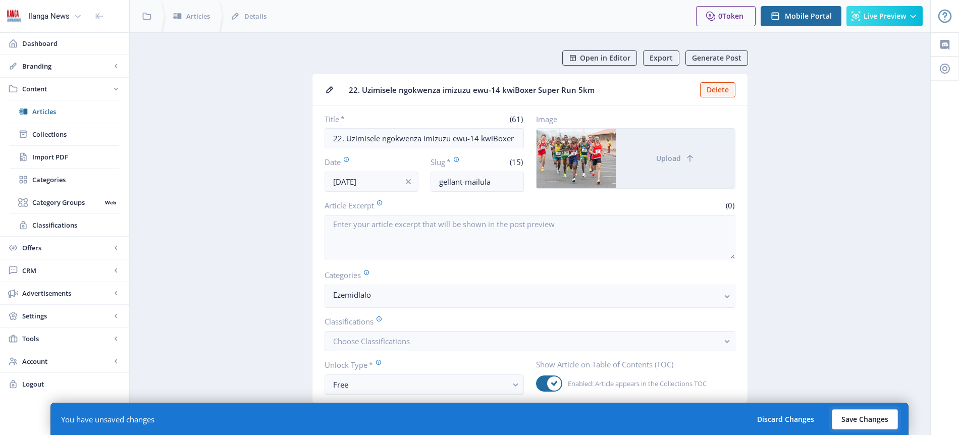
click at [868, 421] on button "Save Changes" at bounding box center [865, 419] width 66 height 20
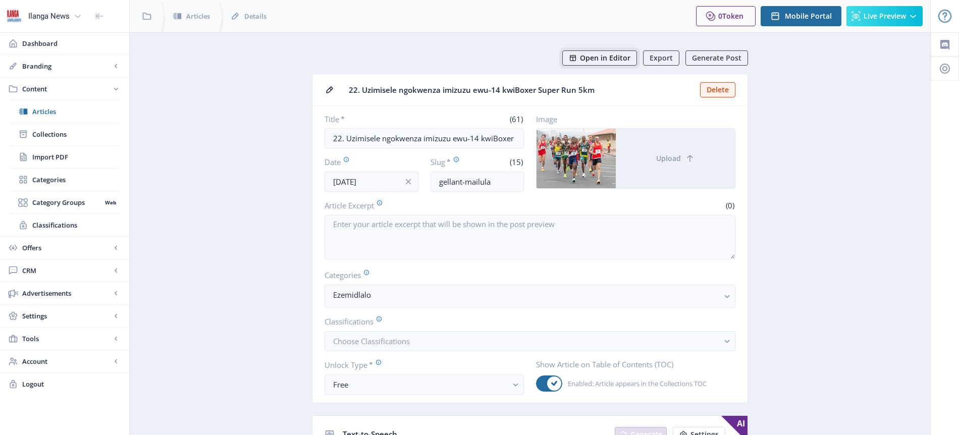
click at [617, 62] on span "Open in Editor" at bounding box center [605, 58] width 50 height 8
click at [56, 113] on span "Articles" at bounding box center [75, 112] width 87 height 10
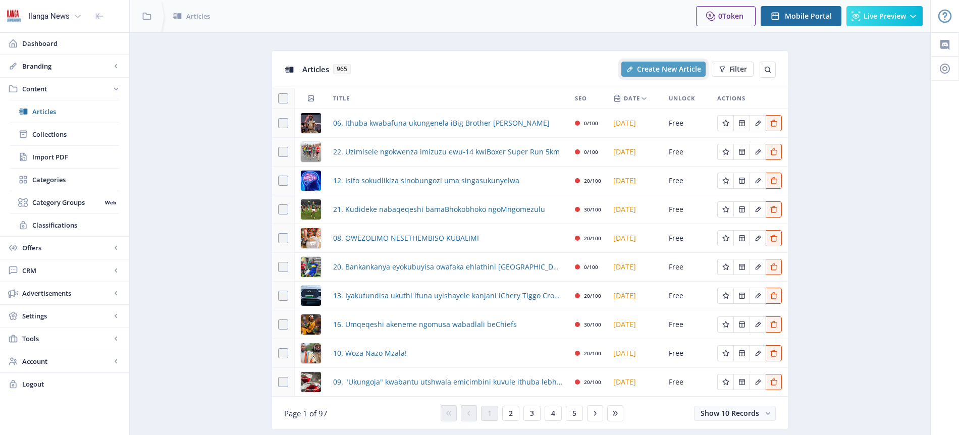
click at [690, 73] on span "Create New Article" at bounding box center [669, 69] width 64 height 8
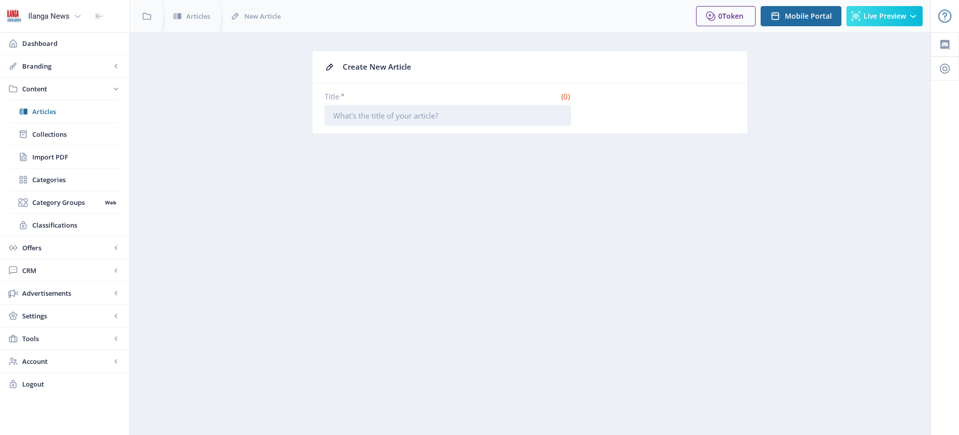
click at [464, 117] on input "Title *" at bounding box center [448, 115] width 246 height 20
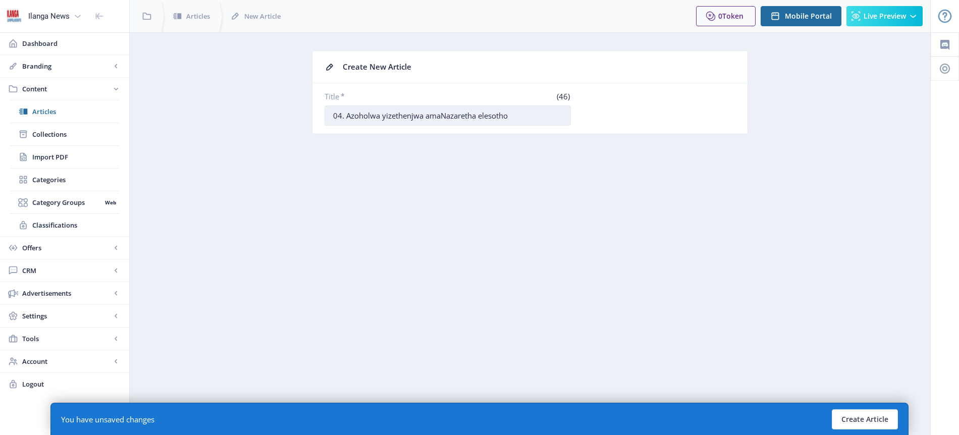
click at [486, 116] on input "04. Azoholwa yizethenjwa amaNazaretha elesotho" at bounding box center [448, 115] width 246 height 20
type input "04. Azoholwa yizethenjwa amaNazaretha eLesotho"
click at [864, 421] on button "Create Article" at bounding box center [865, 419] width 66 height 20
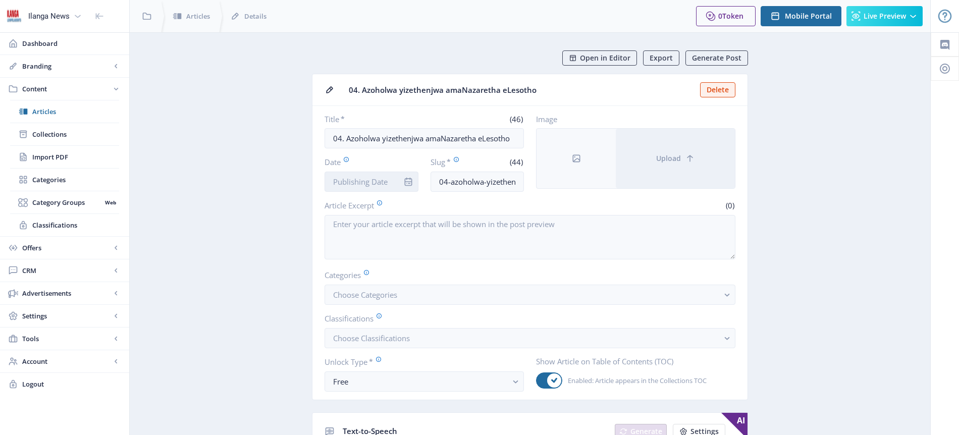
click at [371, 183] on input "Date" at bounding box center [372, 182] width 94 height 20
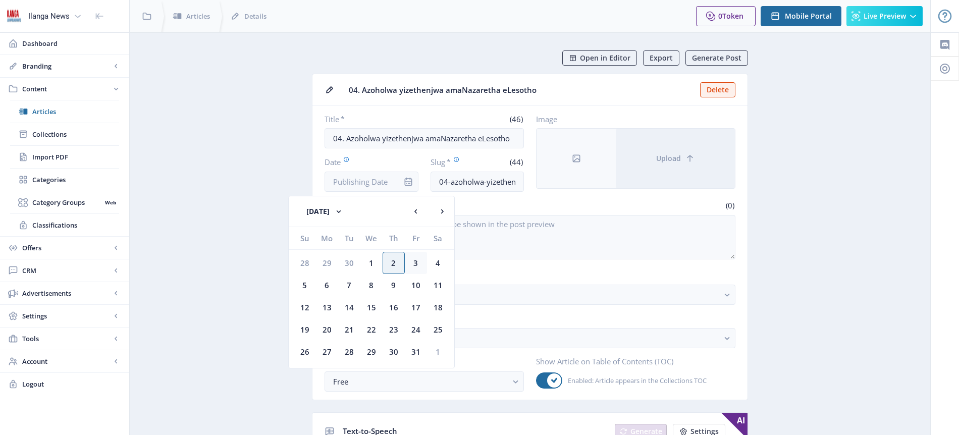
click at [415, 264] on div "3" at bounding box center [416, 263] width 22 height 22
type input "[DATE]"
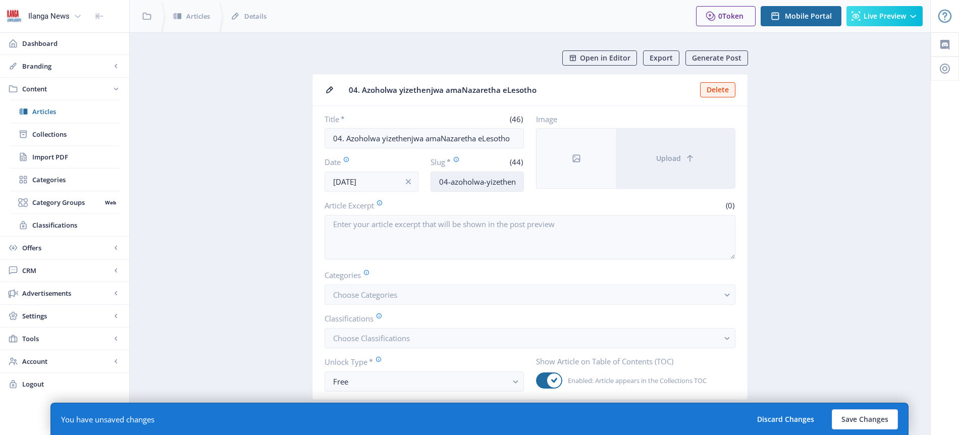
click at [466, 184] on input "04-azoholwa-yizethenjwa-amanazaretha-eesotho" at bounding box center [478, 182] width 94 height 20
type input "[GEOGRAPHIC_DATA]-[GEOGRAPHIC_DATA]"
click at [380, 296] on span "Choose Categories" at bounding box center [365, 295] width 64 height 10
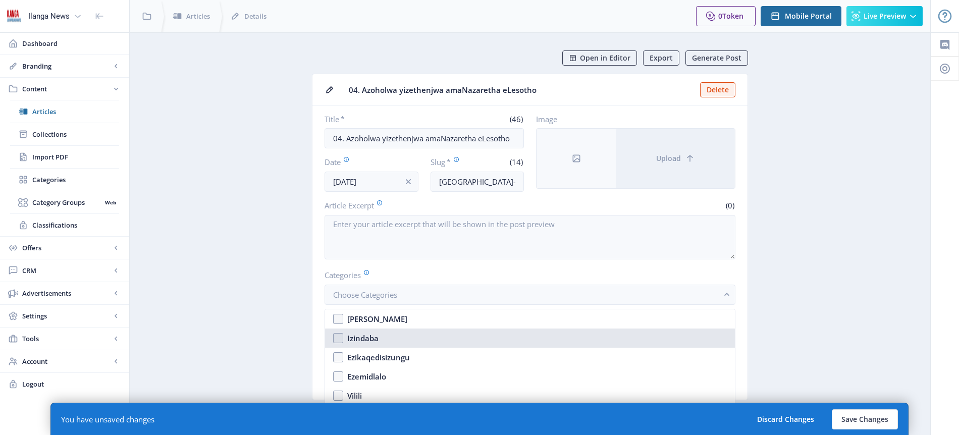
click at [379, 336] on nb-option "Izindaba" at bounding box center [530, 338] width 410 height 19
checkbox input "true"
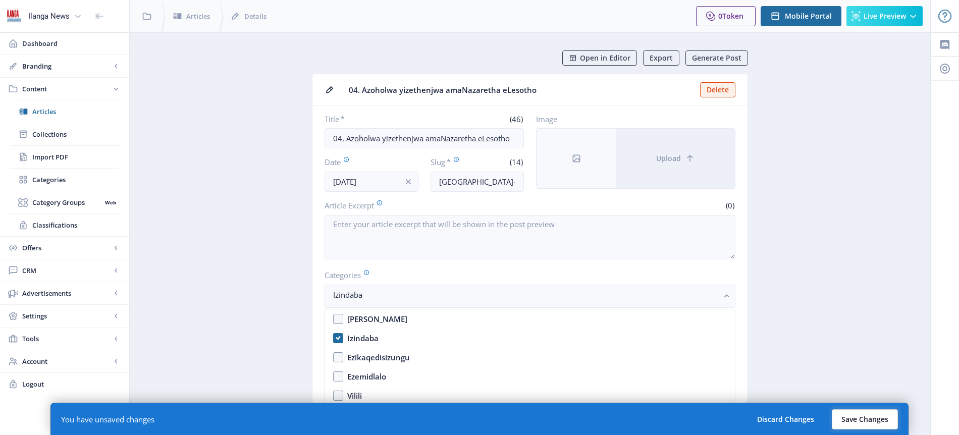
click at [869, 418] on button "Save Changes" at bounding box center [865, 419] width 66 height 20
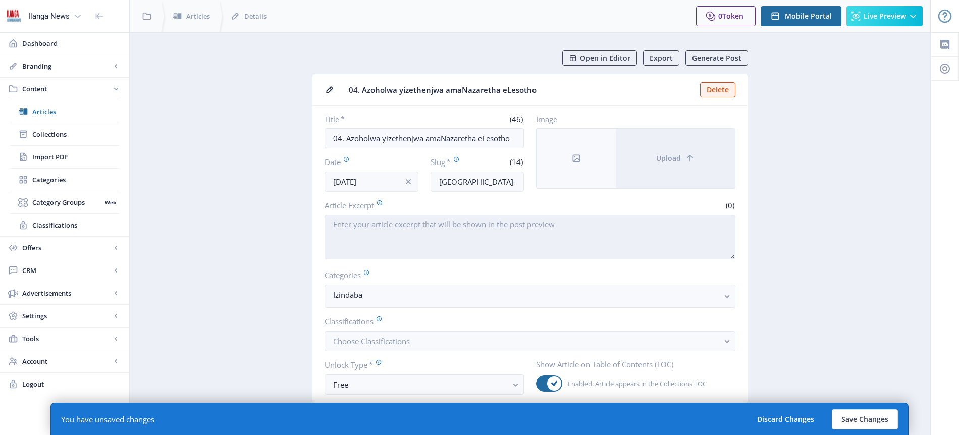
type input "shembe-[GEOGRAPHIC_DATA]"
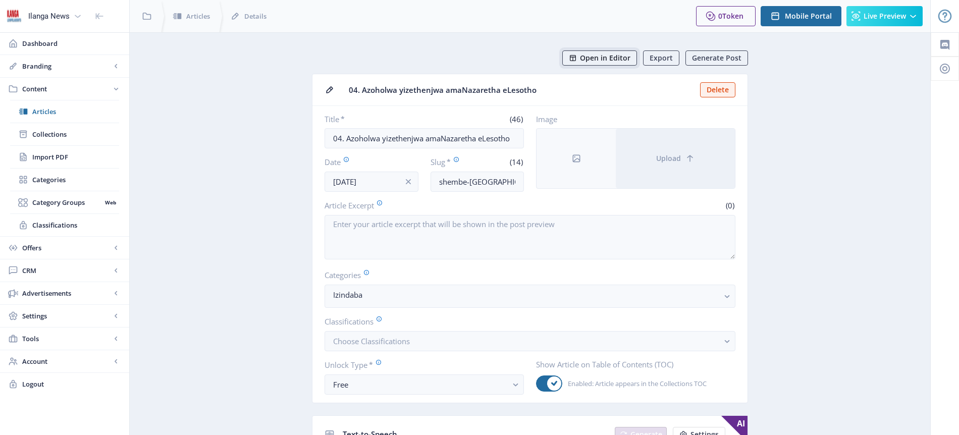
click at [615, 61] on span "Open in Editor" at bounding box center [605, 58] width 50 height 8
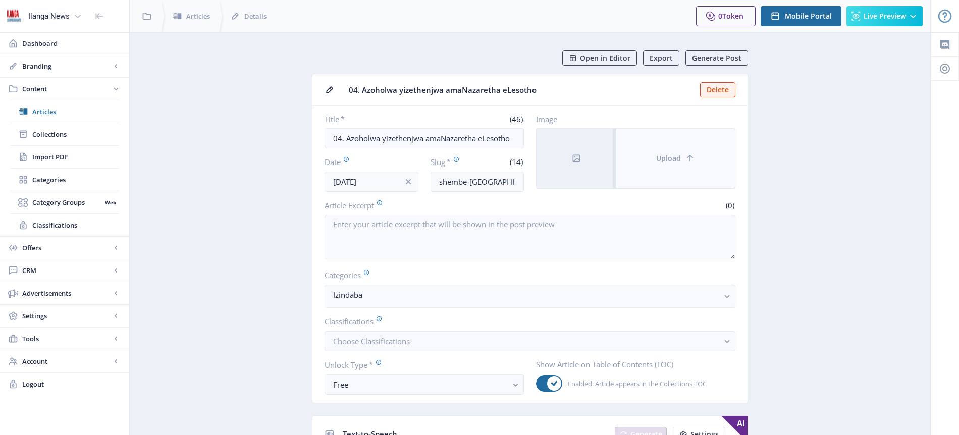
click at [661, 160] on span "Upload" at bounding box center [668, 158] width 25 height 8
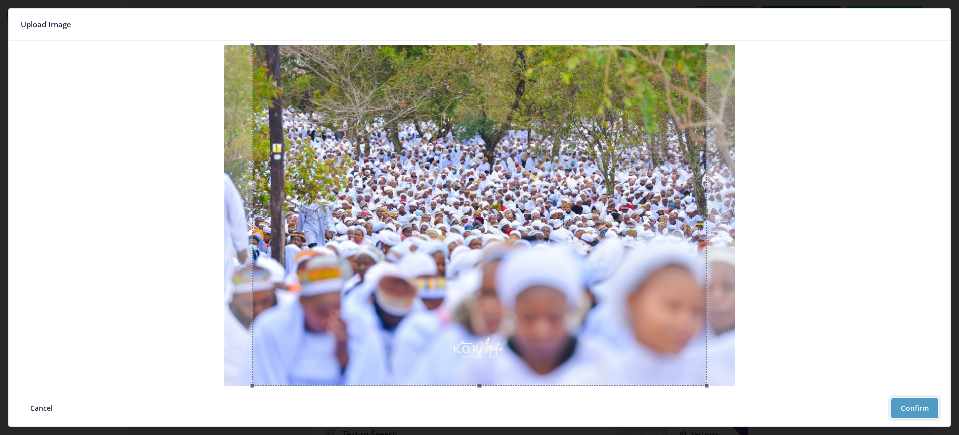
click at [928, 407] on button "Confirm" at bounding box center [914, 408] width 47 height 20
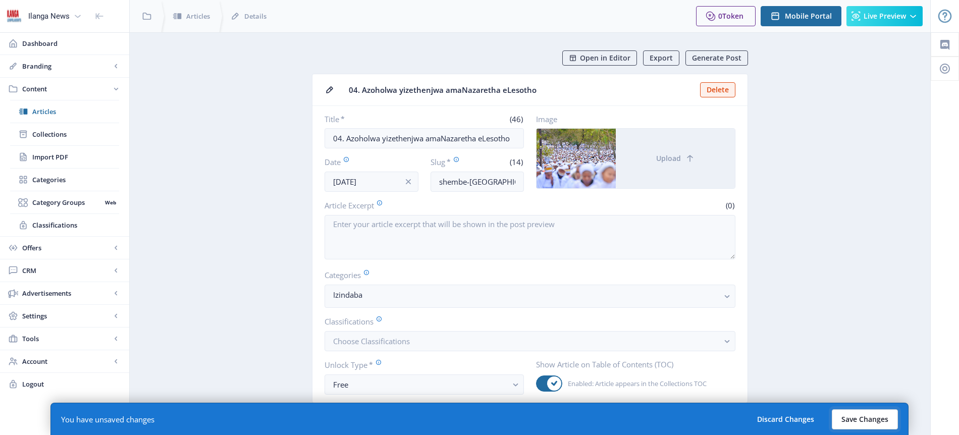
click at [878, 415] on button "Save Changes" at bounding box center [865, 419] width 66 height 20
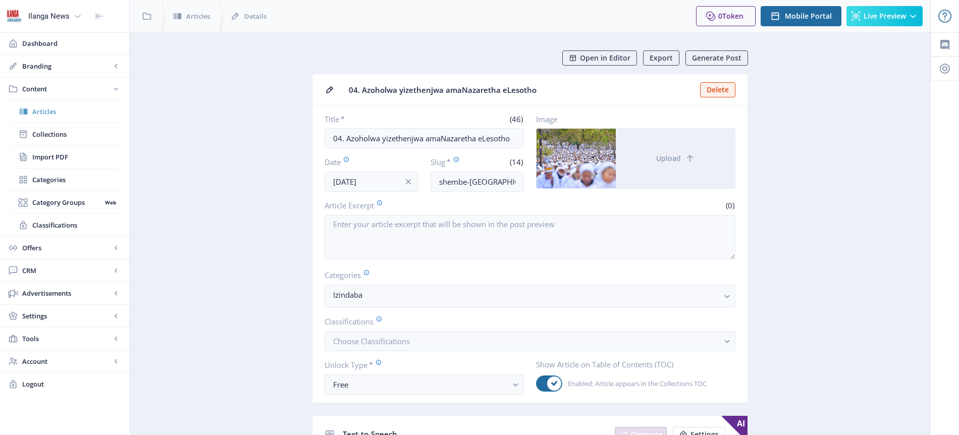
click at [54, 112] on span "Articles" at bounding box center [75, 112] width 87 height 10
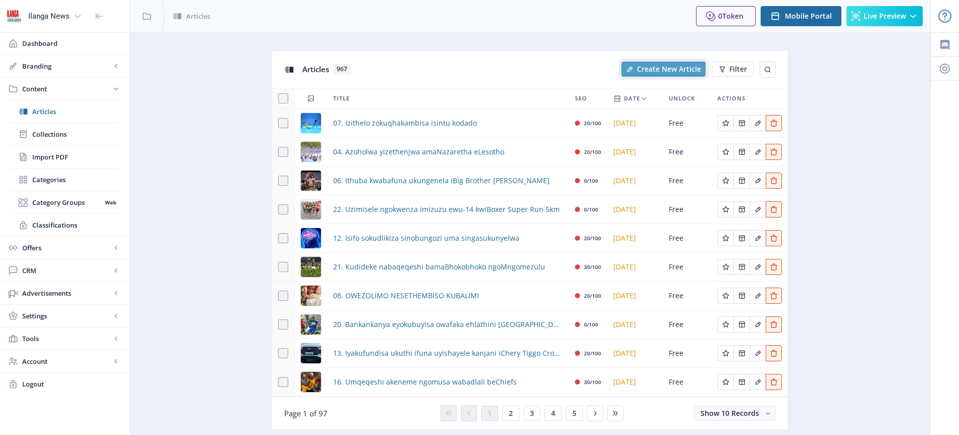
click at [662, 69] on span "Create New Article" at bounding box center [669, 69] width 64 height 8
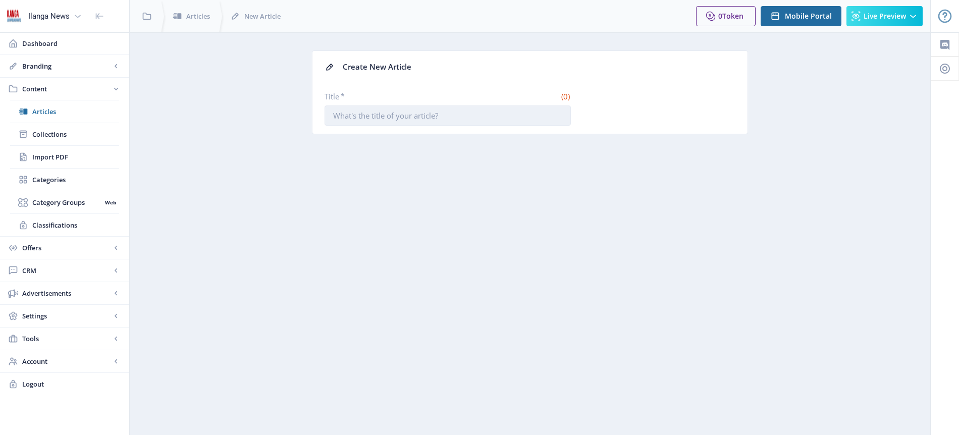
click at [399, 112] on input "Title *" at bounding box center [448, 115] width 246 height 20
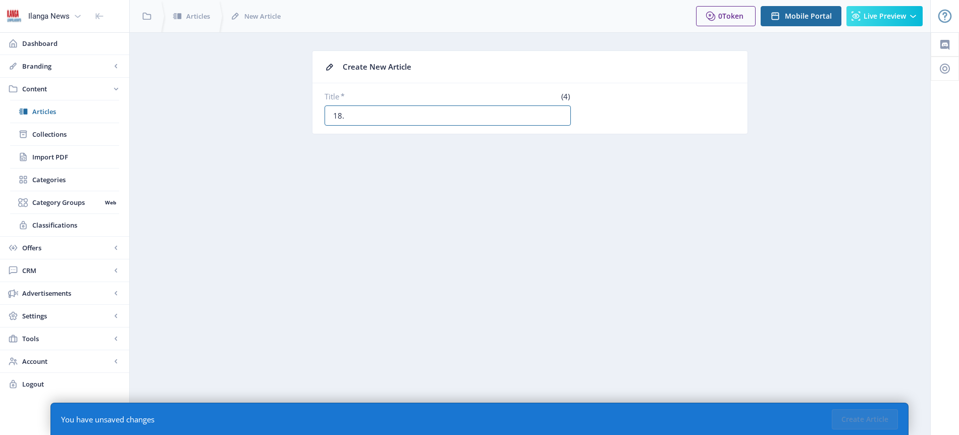
paste input "UBroos ucacisa ngokudungeka komqondo kaMofokeng"
type input "18. UBroos ucacisa ngokudungeka komqondo kaMofokeng"
click at [872, 419] on button "Create Article" at bounding box center [865, 419] width 66 height 20
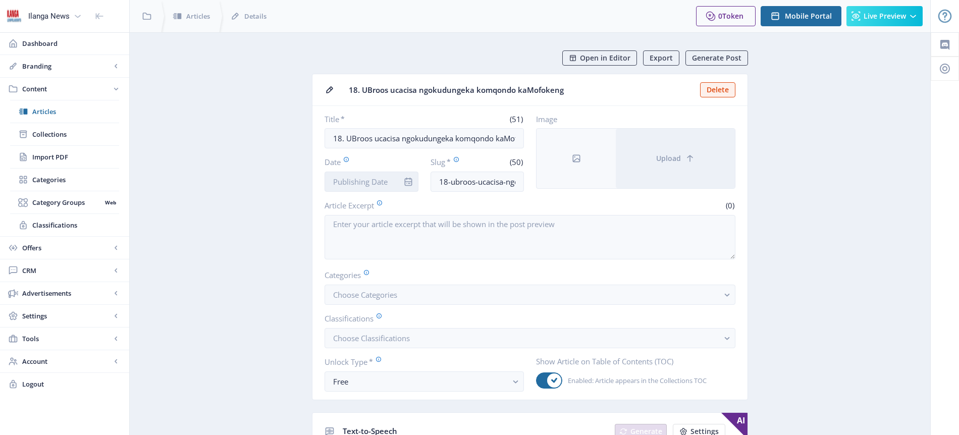
click at [373, 183] on input "Date" at bounding box center [372, 182] width 94 height 20
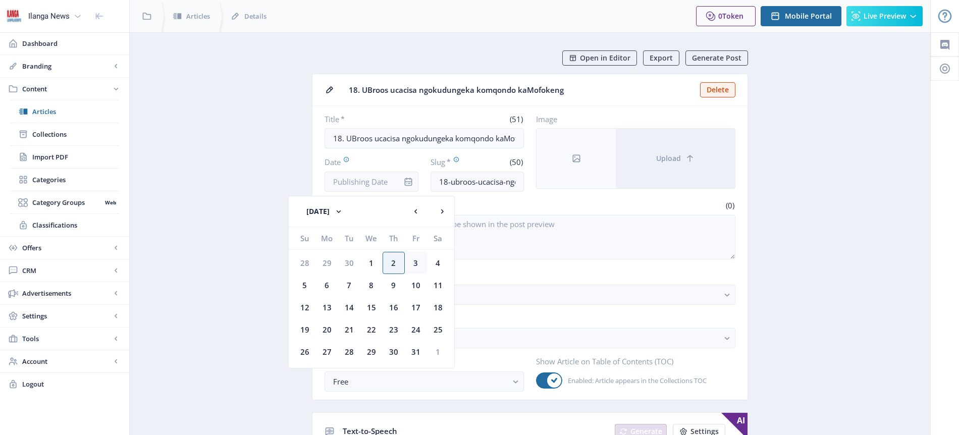
click at [414, 261] on div "3" at bounding box center [416, 263] width 22 height 22
type input "[DATE]"
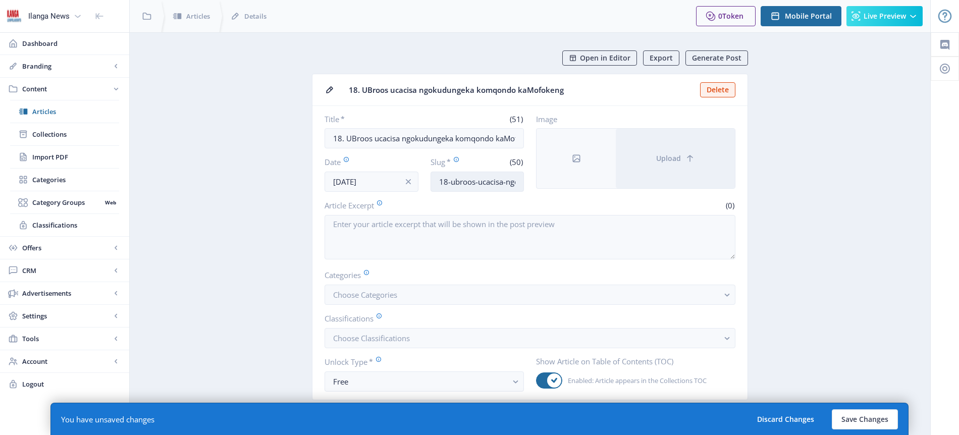
click at [473, 183] on input "18-ubroos-ucacisa-ngokudungeka-komqondo-[GEOGRAPHIC_DATA]" at bounding box center [478, 182] width 94 height 20
type input "Mofokeng-confusion"
click at [384, 293] on span "Choose Categories" at bounding box center [365, 295] width 64 height 10
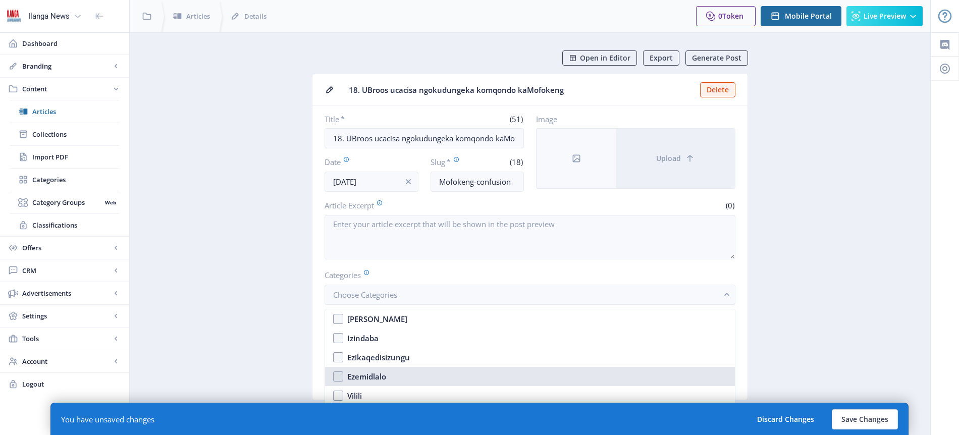
click at [381, 372] on div "Ezemidlalo" at bounding box center [366, 376] width 39 height 12
checkbox input "true"
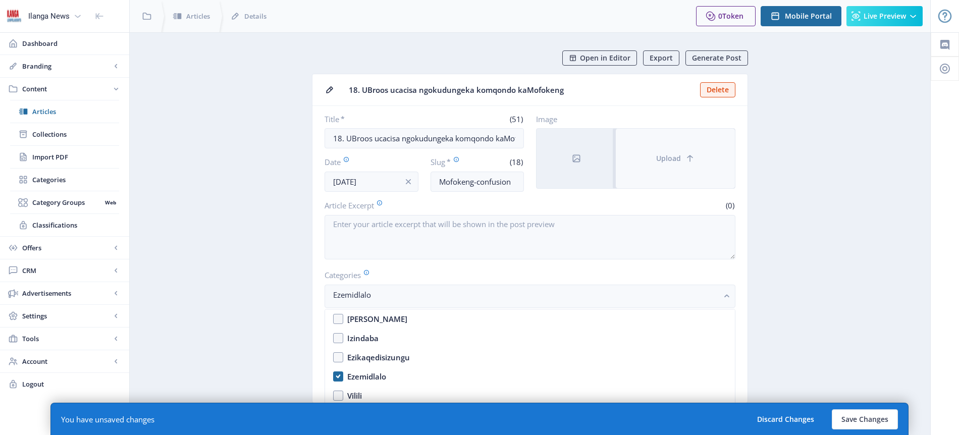
click at [674, 158] on span "Upload" at bounding box center [668, 158] width 25 height 8
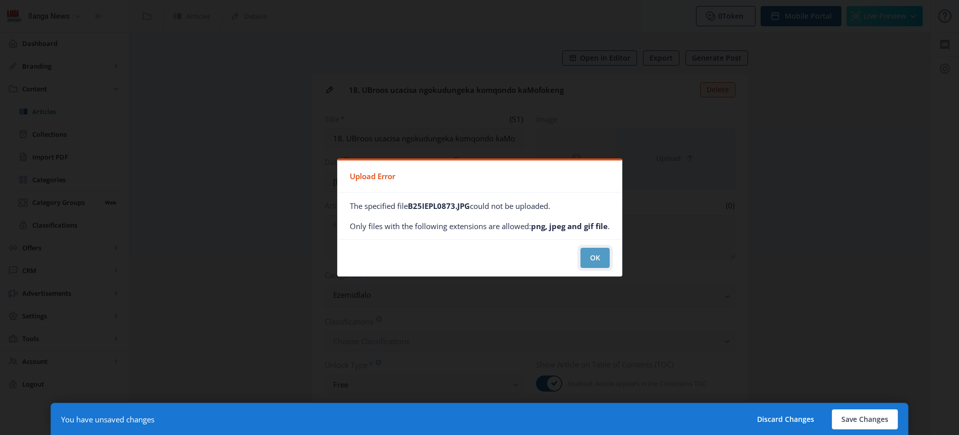
click at [593, 256] on button "OK" at bounding box center [594, 258] width 29 height 20
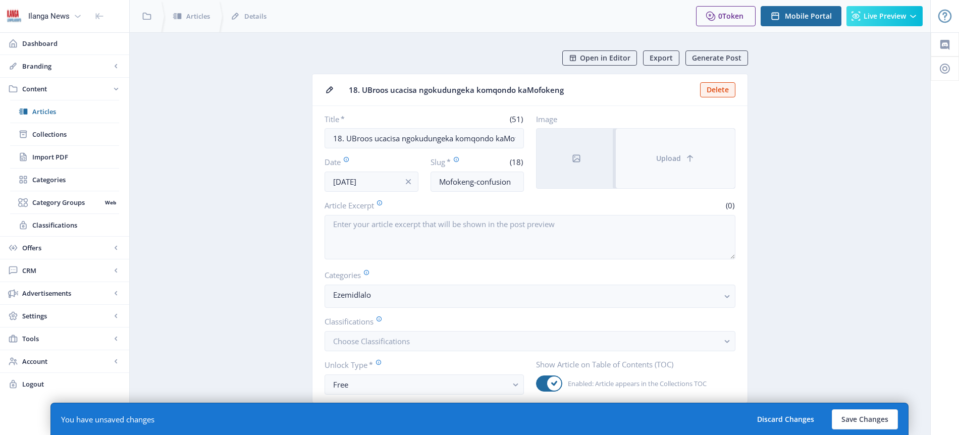
click at [660, 167] on button "Upload" at bounding box center [675, 159] width 119 height 60
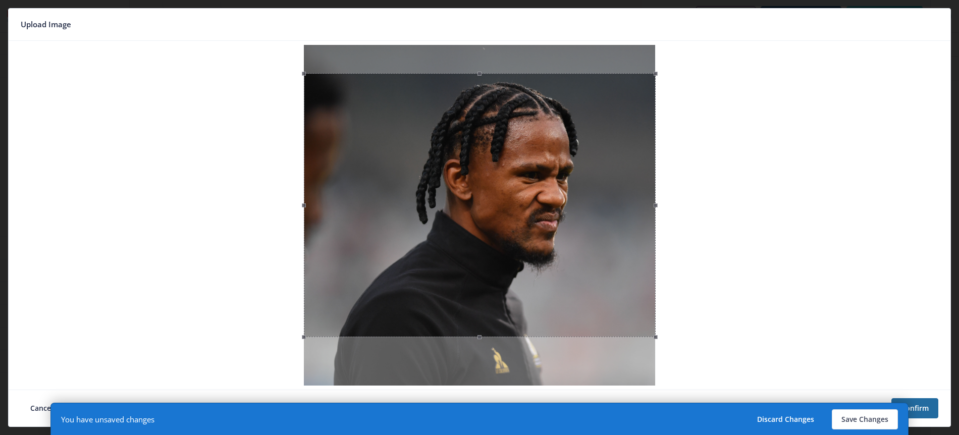
drag, startPoint x: 500, startPoint y: 144, endPoint x: 500, endPoint y: 173, distance: 28.3
click at [500, 173] on div at bounding box center [480, 205] width 352 height 264
click at [867, 423] on button "Save Changes" at bounding box center [865, 419] width 66 height 20
click at [868, 420] on button "Save Changes" at bounding box center [865, 419] width 66 height 20
type input "mofokeng-confusion"
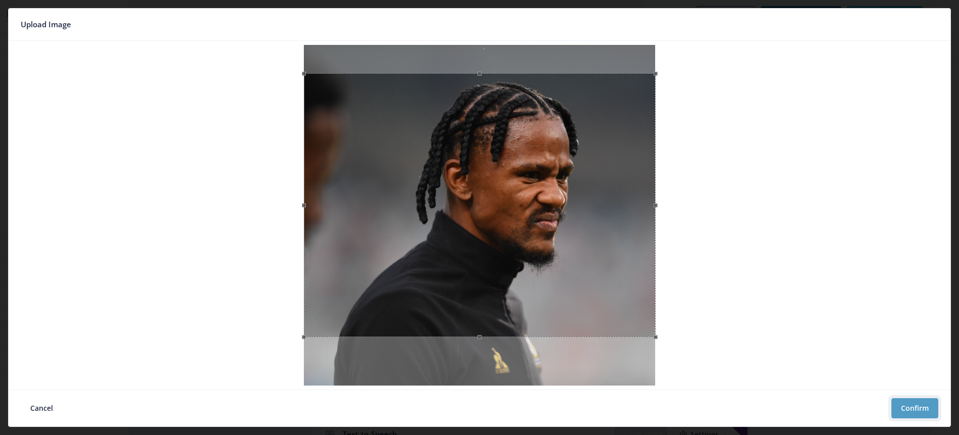
click at [918, 406] on button "Confirm" at bounding box center [914, 408] width 47 height 20
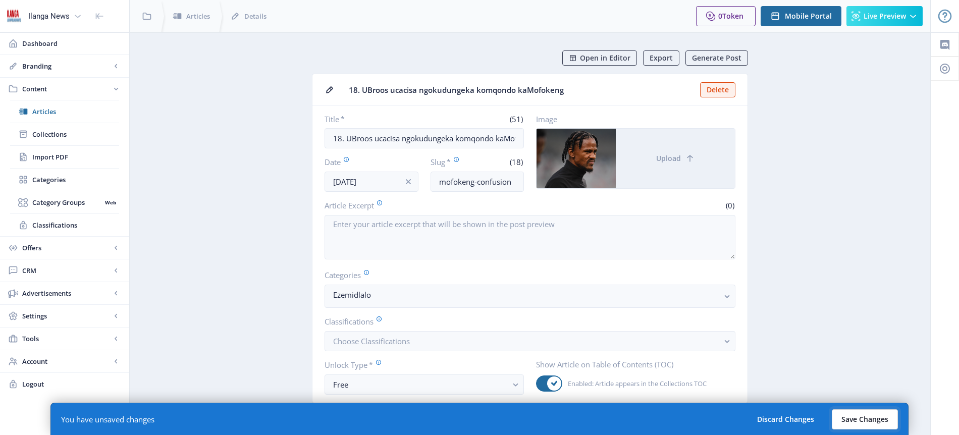
click at [878, 419] on button "Save Changes" at bounding box center [865, 419] width 66 height 20
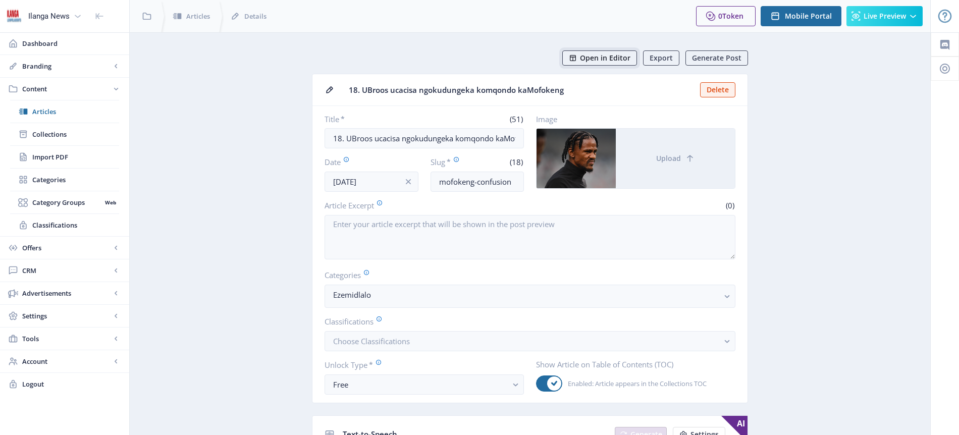
click at [611, 56] on span "Open in Editor" at bounding box center [605, 58] width 50 height 8
click at [56, 111] on span "Articles" at bounding box center [75, 112] width 87 height 10
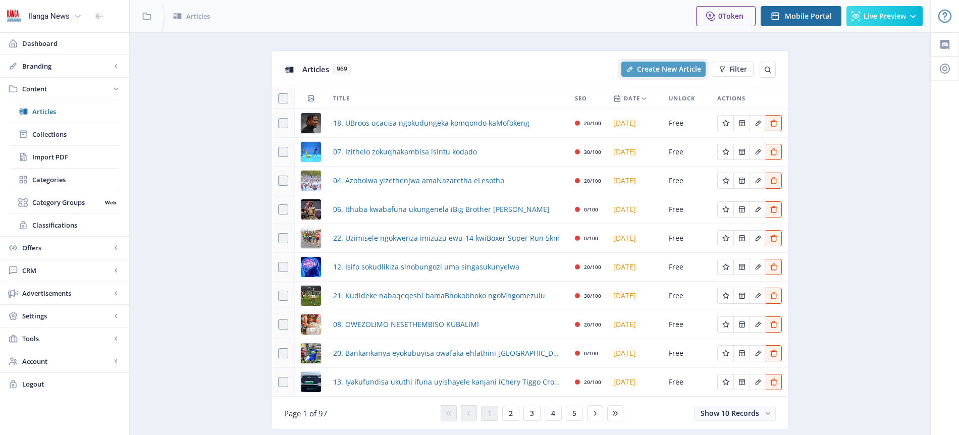
click at [669, 74] on button "Create New Article" at bounding box center [663, 69] width 84 height 15
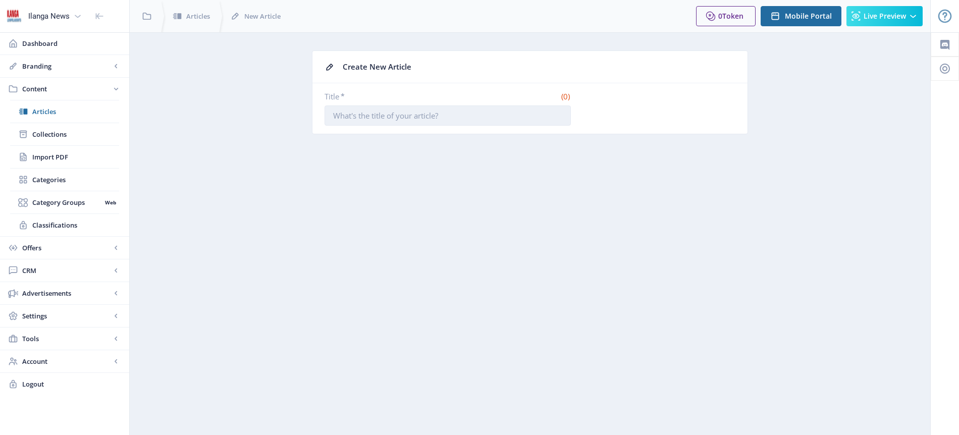
click at [436, 116] on input "Title *" at bounding box center [448, 115] width 246 height 20
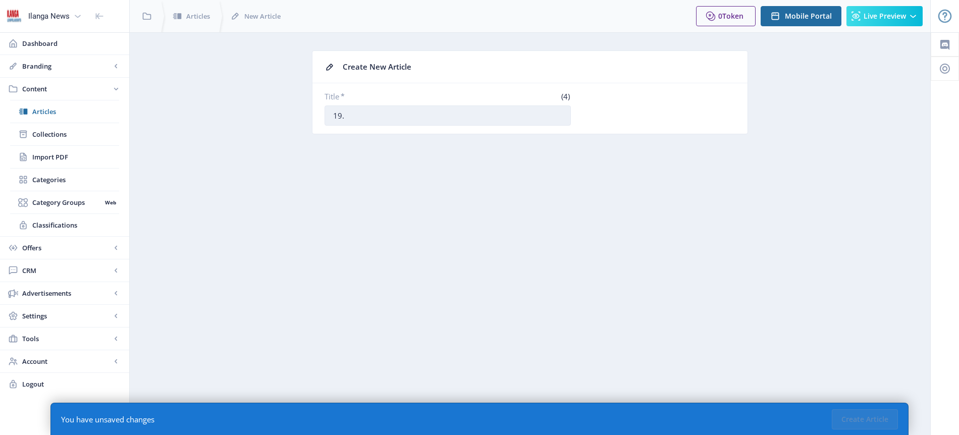
paste input "Indesheni yesilomo soSuthu kubalandeli"
type input "19. Indesheni yesilomo soSuthu kubalandeli"
click at [870, 418] on button "Create Article" at bounding box center [865, 419] width 66 height 20
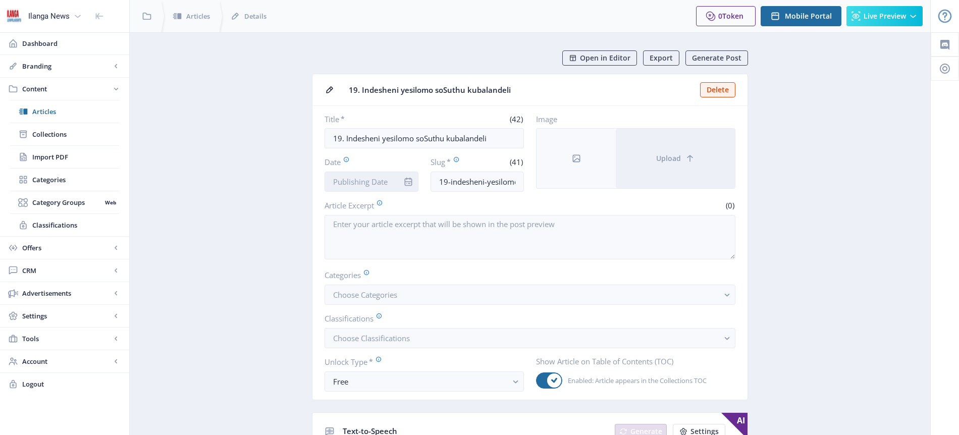
click at [383, 181] on input "Date" at bounding box center [372, 182] width 94 height 20
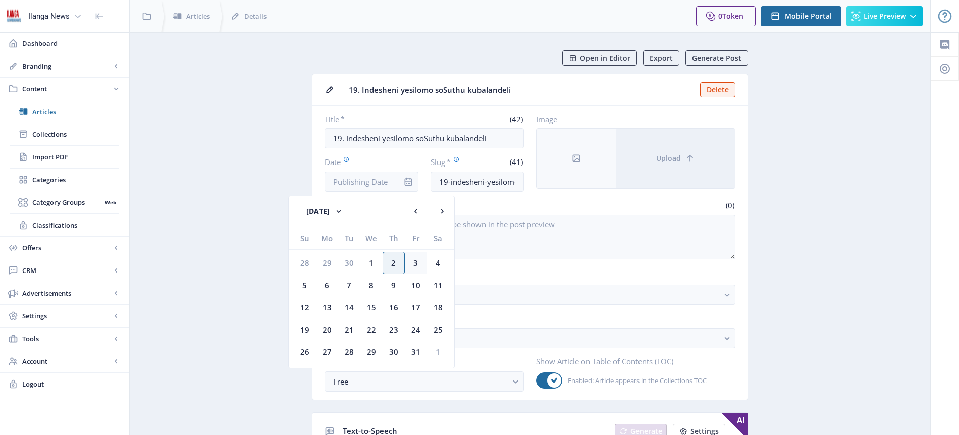
click at [419, 267] on div "3" at bounding box center [416, 263] width 22 height 22
type input "[DATE]"
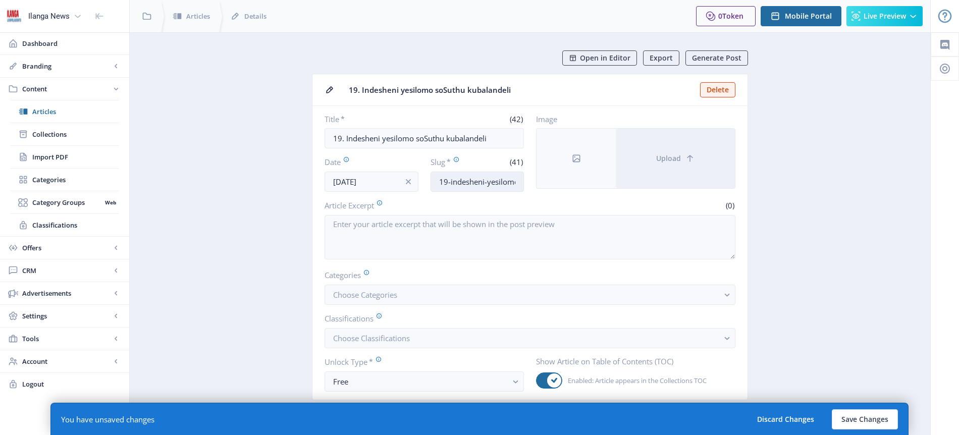
click at [473, 184] on input "19-indesheni-yesilomo-[GEOGRAPHIC_DATA]-kubalandeli" at bounding box center [478, 182] width 94 height 20
type input "Request-[GEOGRAPHIC_DATA]"
click at [388, 293] on span "Choose Categories" at bounding box center [365, 295] width 64 height 10
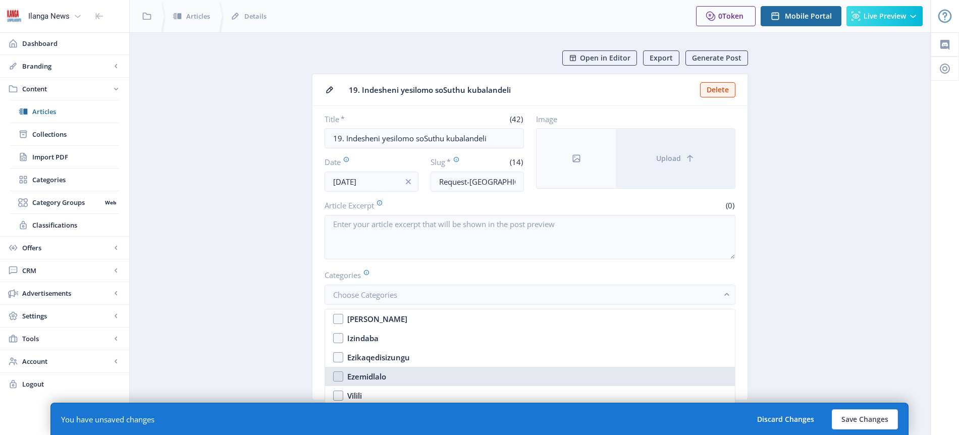
click at [379, 379] on div "Ezemidlalo" at bounding box center [366, 376] width 39 height 12
checkbox input "true"
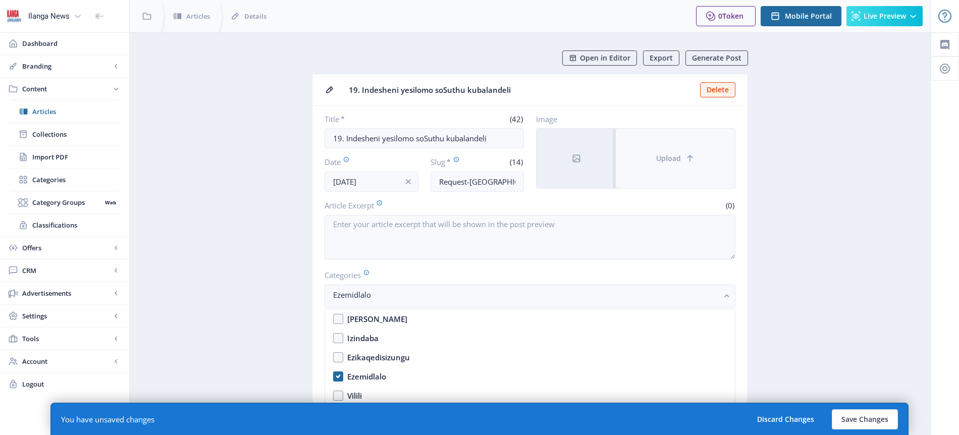
click at [671, 161] on span "Upload" at bounding box center [668, 158] width 25 height 8
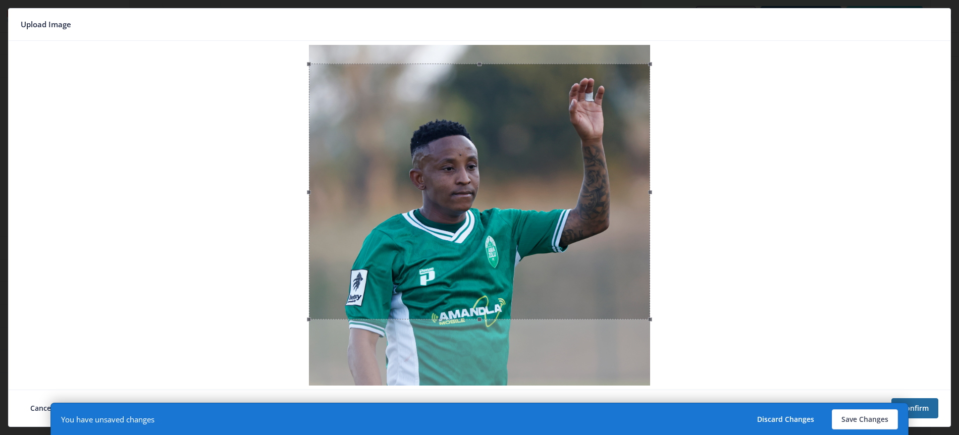
drag, startPoint x: 462, startPoint y: 142, endPoint x: 462, endPoint y: 161, distance: 18.7
click at [462, 161] on div at bounding box center [479, 192] width 341 height 256
click at [870, 420] on button "Save Changes" at bounding box center [865, 419] width 66 height 20
type input "request-usuthu"
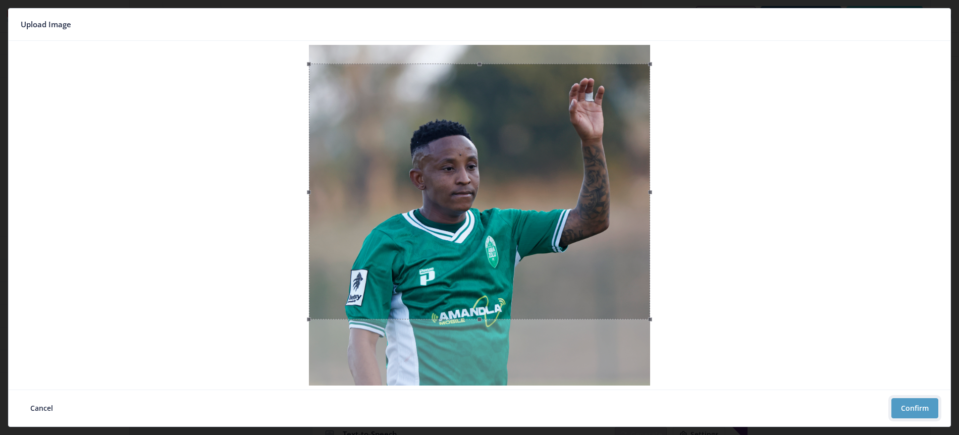
click at [916, 405] on button "Confirm" at bounding box center [914, 408] width 47 height 20
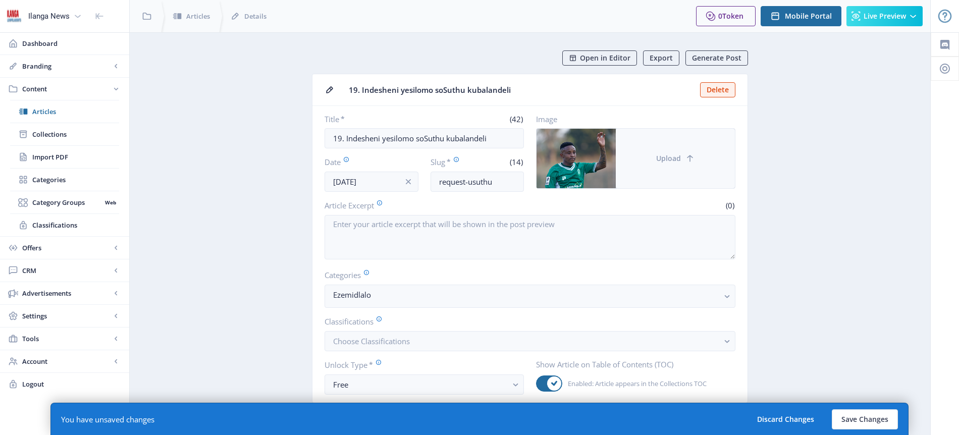
click at [677, 158] on span "Upload" at bounding box center [668, 158] width 25 height 8
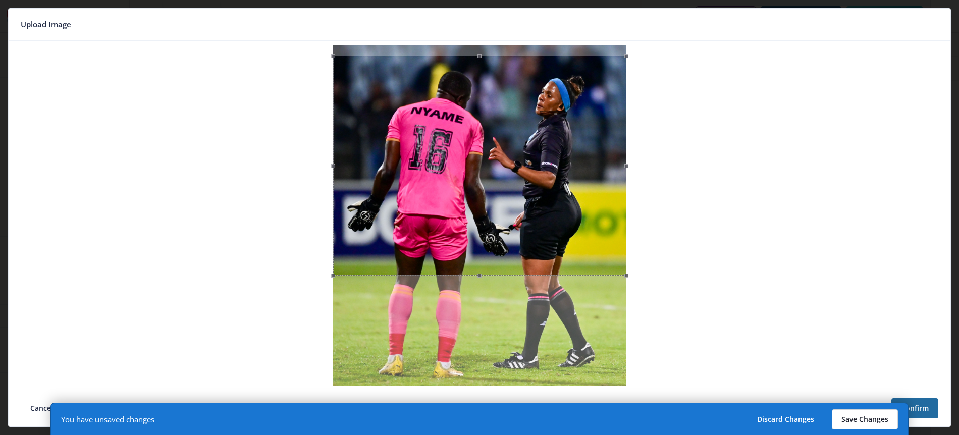
click at [859, 418] on button "Save Changes" at bounding box center [865, 419] width 66 height 20
click at [864, 419] on button "Save Changes" at bounding box center [865, 419] width 66 height 20
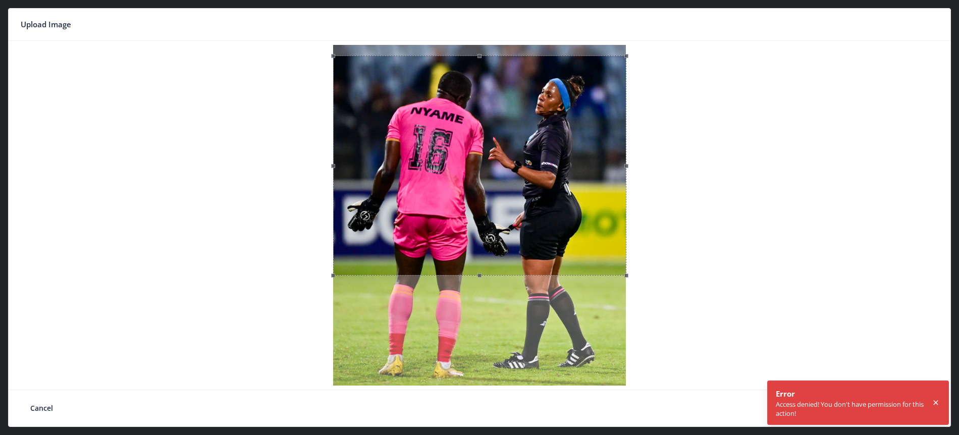
click at [891, 331] on div at bounding box center [480, 215] width 934 height 341
click at [937, 403] on icon at bounding box center [935, 403] width 9 height 10
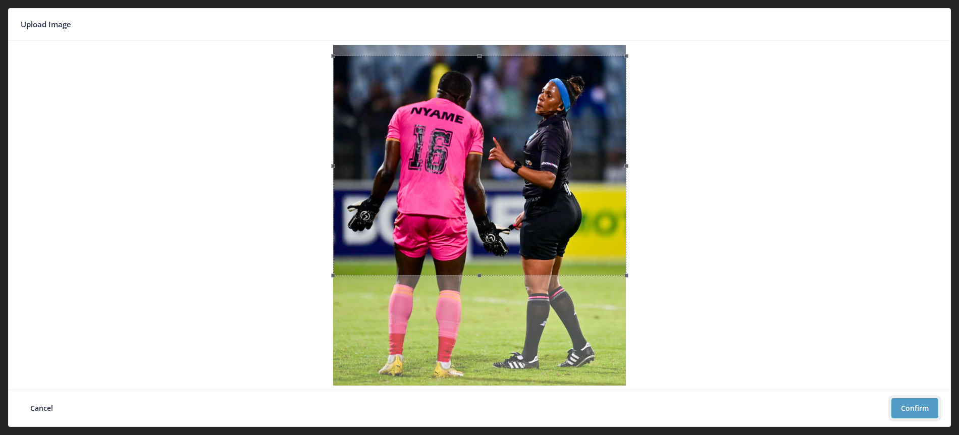
click at [915, 406] on button "Confirm" at bounding box center [914, 408] width 47 height 20
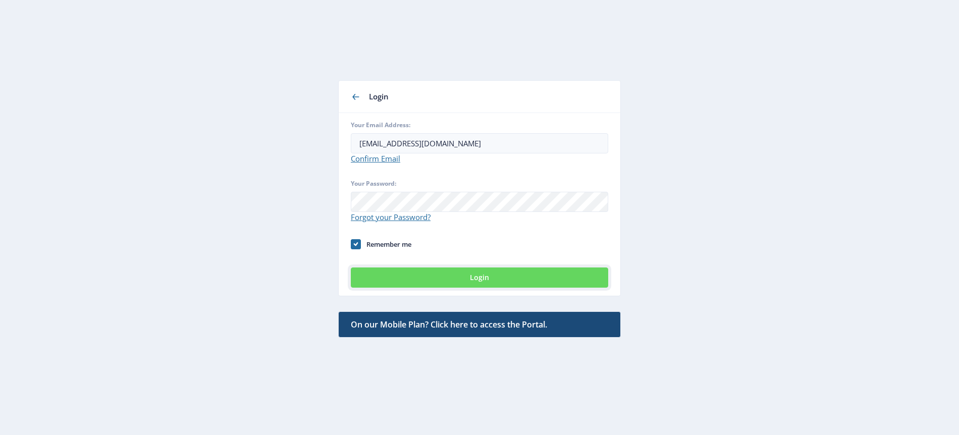
click at [481, 277] on button "Login" at bounding box center [479, 278] width 257 height 20
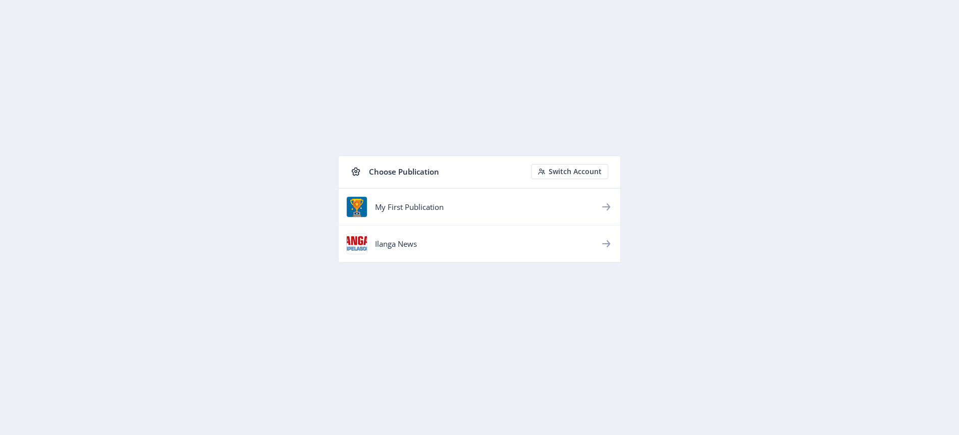
click at [604, 244] on icon at bounding box center [606, 243] width 8 height 7
click at [408, 244] on div "Ilanga News" at bounding box center [487, 244] width 225 height 10
click at [413, 242] on div "Ilanga News" at bounding box center [487, 244] width 225 height 10
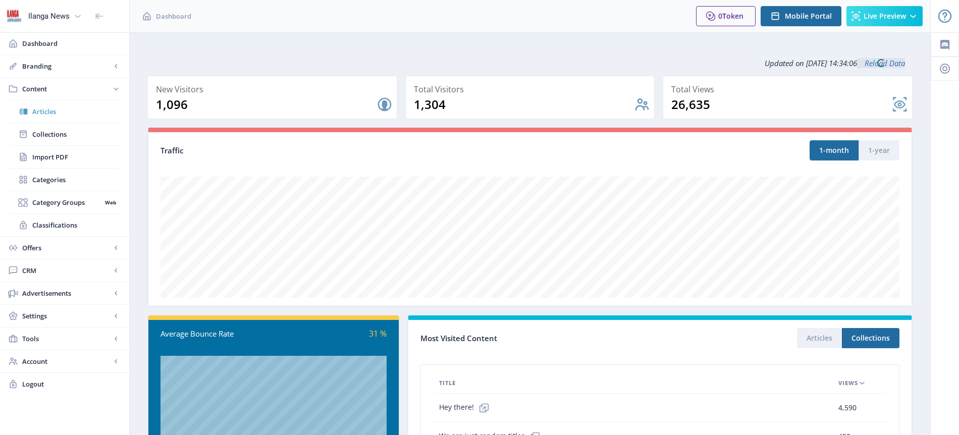
click at [63, 112] on span "Articles" at bounding box center [75, 112] width 87 height 10
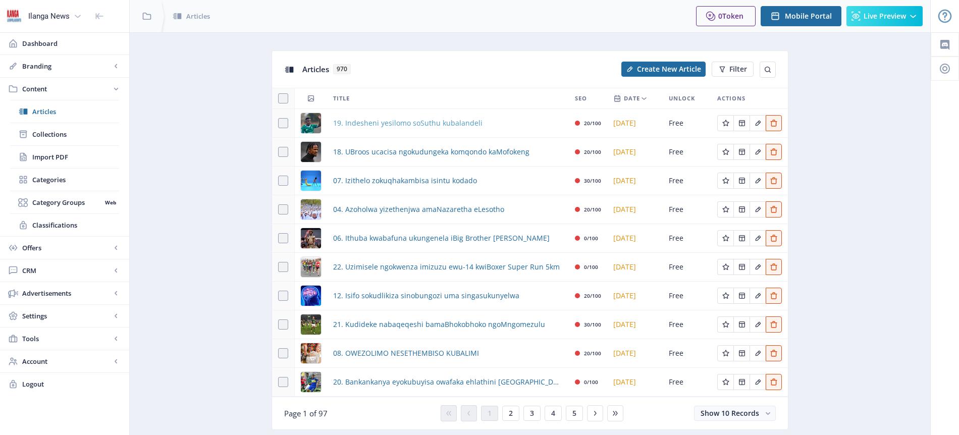
click at [439, 124] on span "19. Indesheni yesilomo soSuthu kubalandeli" at bounding box center [407, 123] width 149 height 12
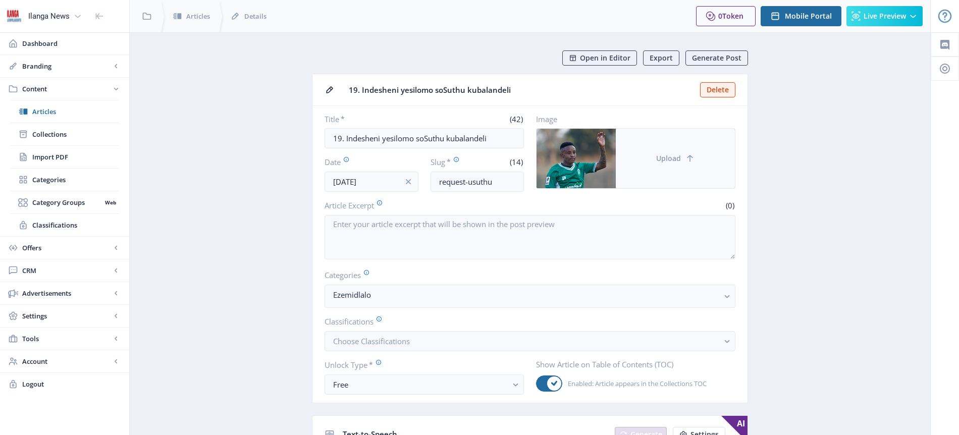
click at [670, 159] on span "Upload" at bounding box center [668, 158] width 25 height 8
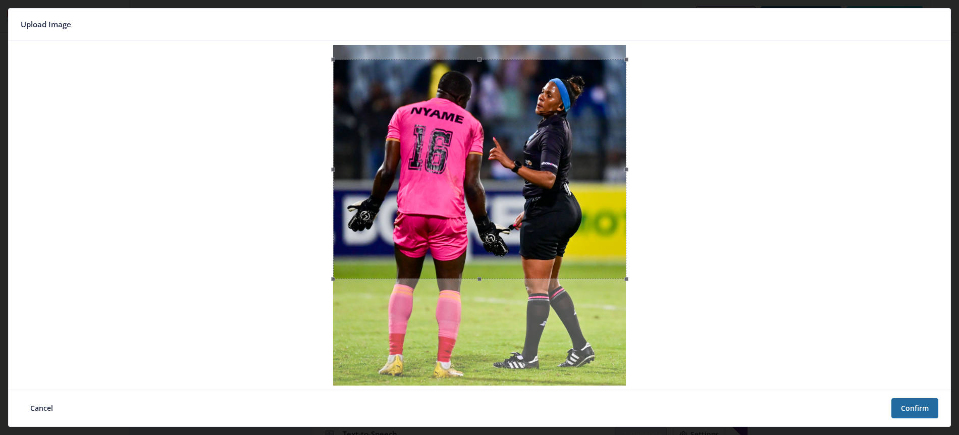
drag, startPoint x: 556, startPoint y: 178, endPoint x: 557, endPoint y: 192, distance: 14.1
click at [557, 192] on div at bounding box center [479, 169] width 293 height 220
click at [917, 408] on button "Confirm" at bounding box center [914, 408] width 47 height 20
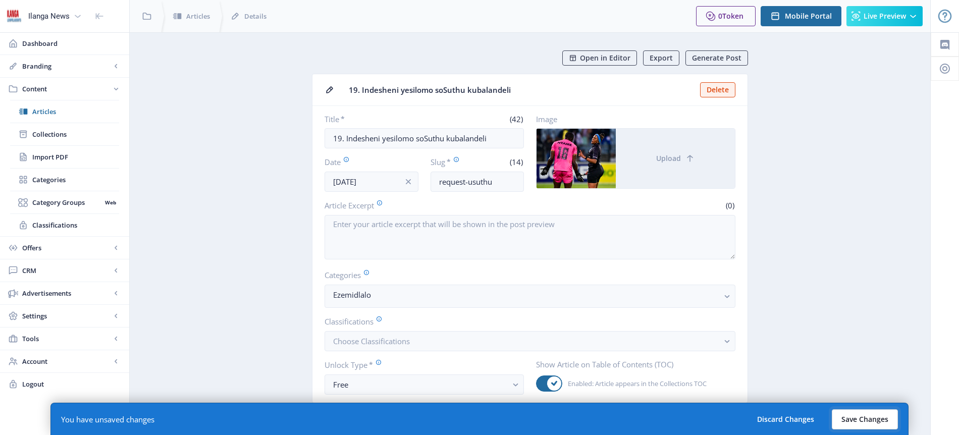
click at [858, 422] on button "Save Changes" at bounding box center [865, 419] width 66 height 20
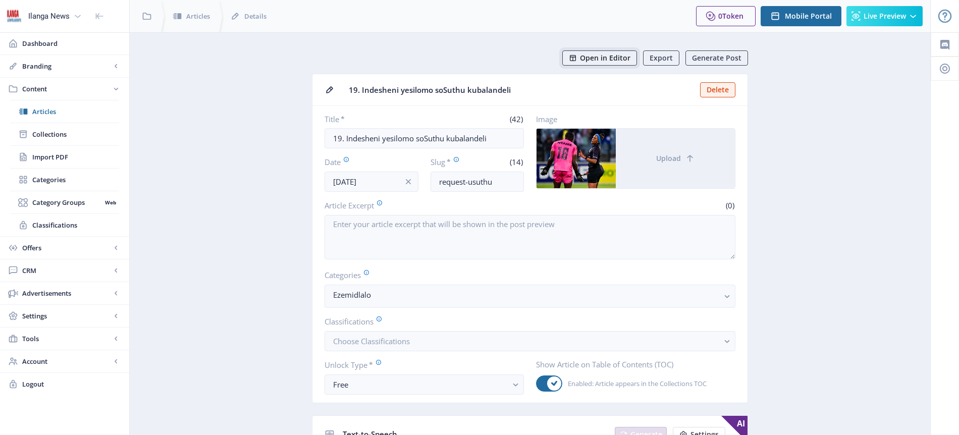
click at [615, 57] on span "Open in Editor" at bounding box center [605, 58] width 50 height 8
click at [50, 111] on span "Articles" at bounding box center [75, 112] width 87 height 10
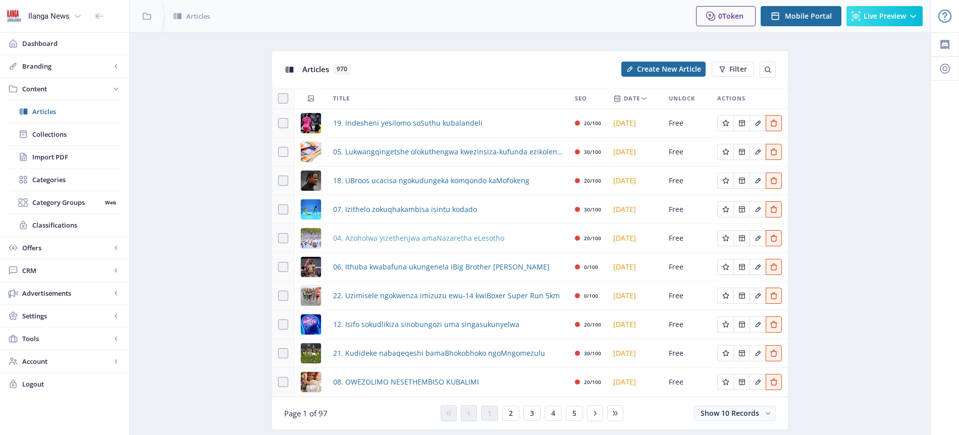
click at [393, 238] on span "04. Azoholwa yizethenjwa amaNazaretha eLesotho" at bounding box center [418, 238] width 171 height 12
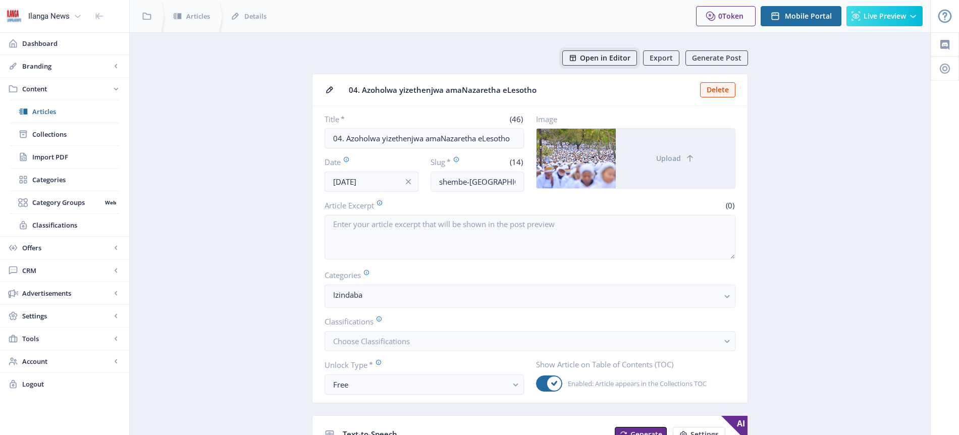
click at [621, 61] on span "Open in Editor" at bounding box center [605, 58] width 50 height 8
